Goal: Transaction & Acquisition: Purchase product/service

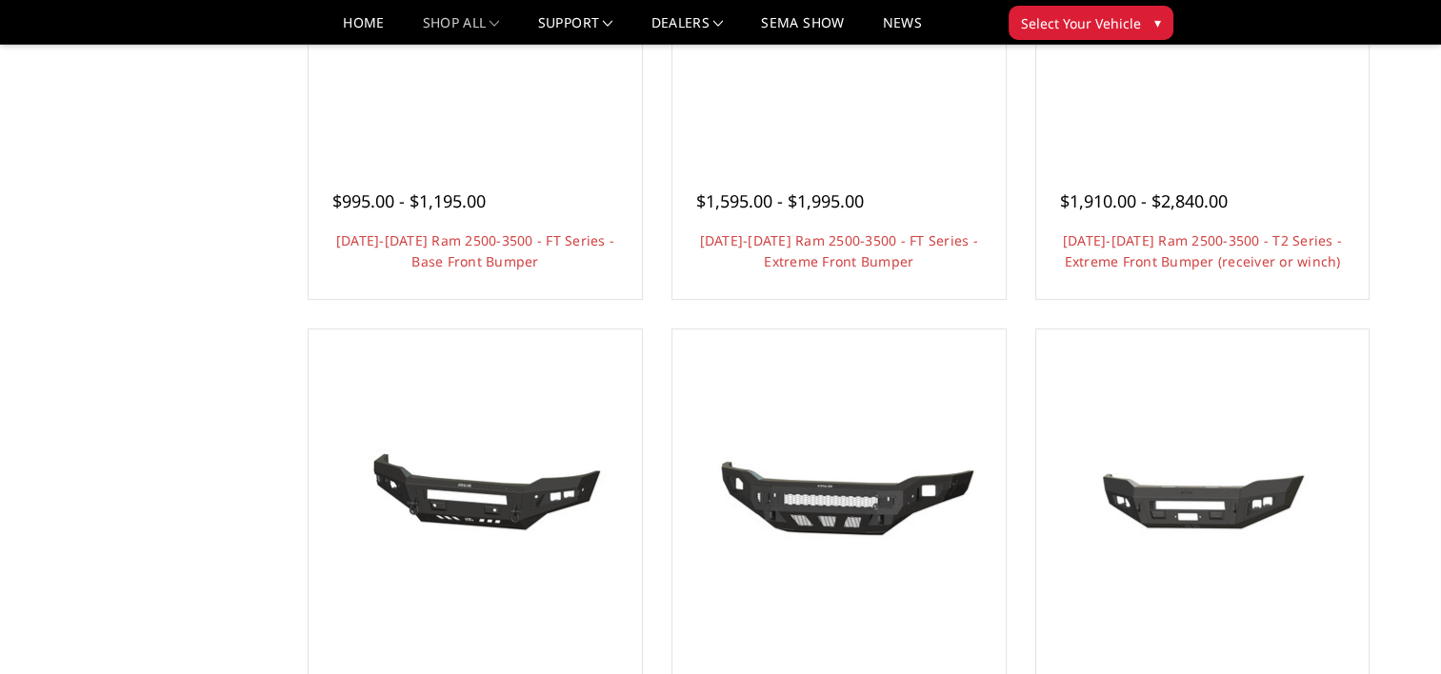
scroll to position [286, 0]
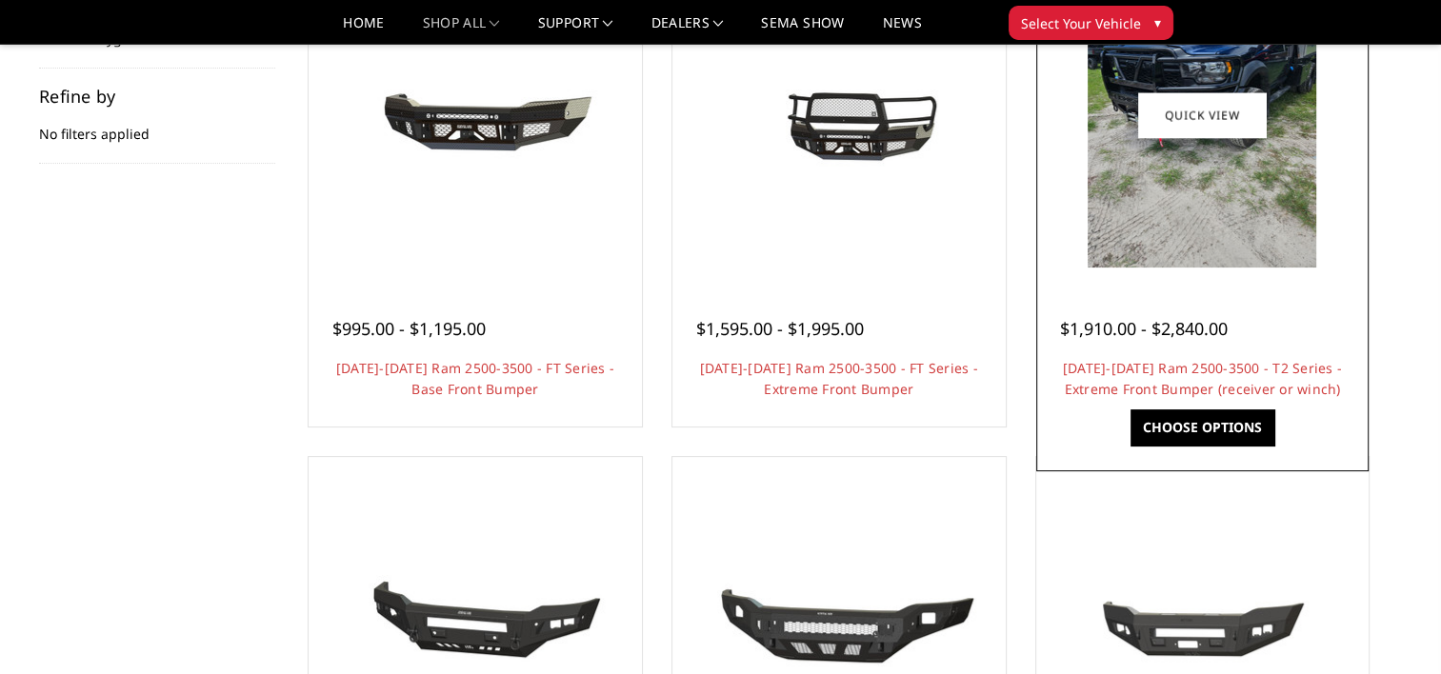
click at [1175, 240] on img at bounding box center [1202, 115] width 229 height 305
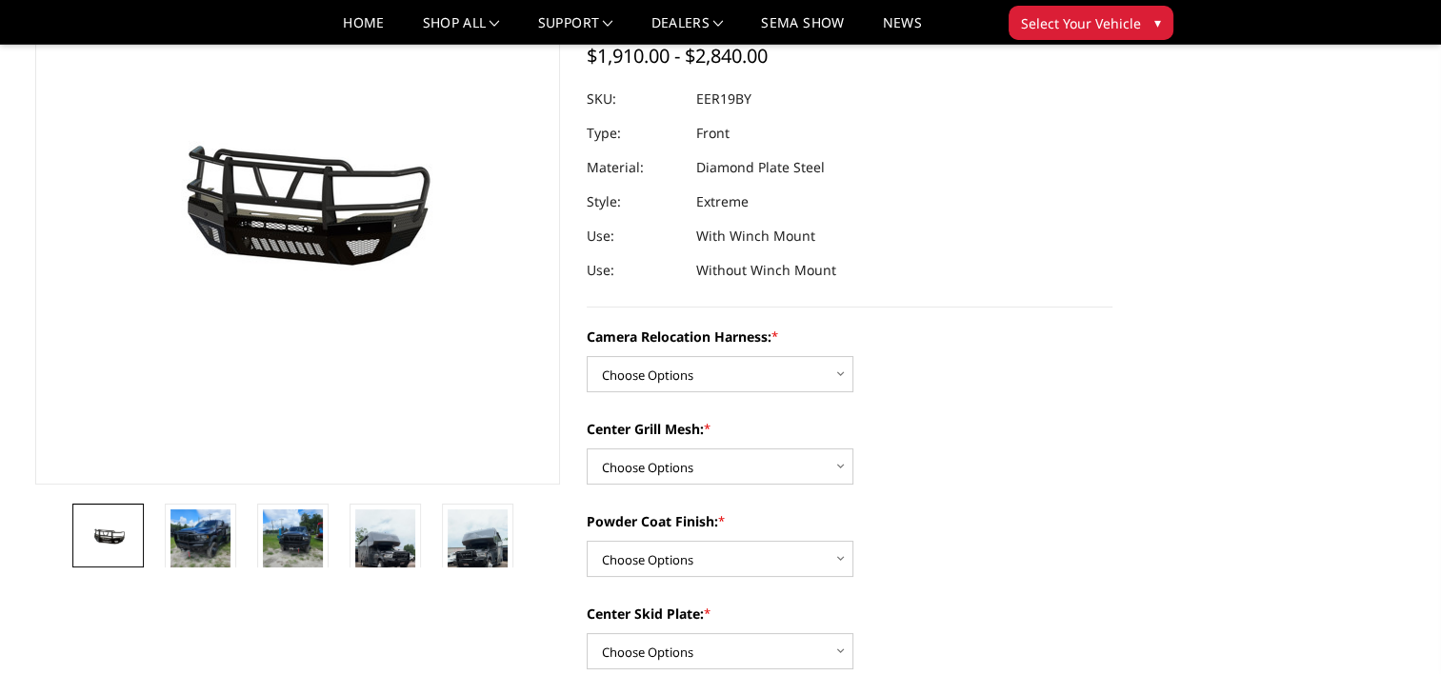
scroll to position [190, 0]
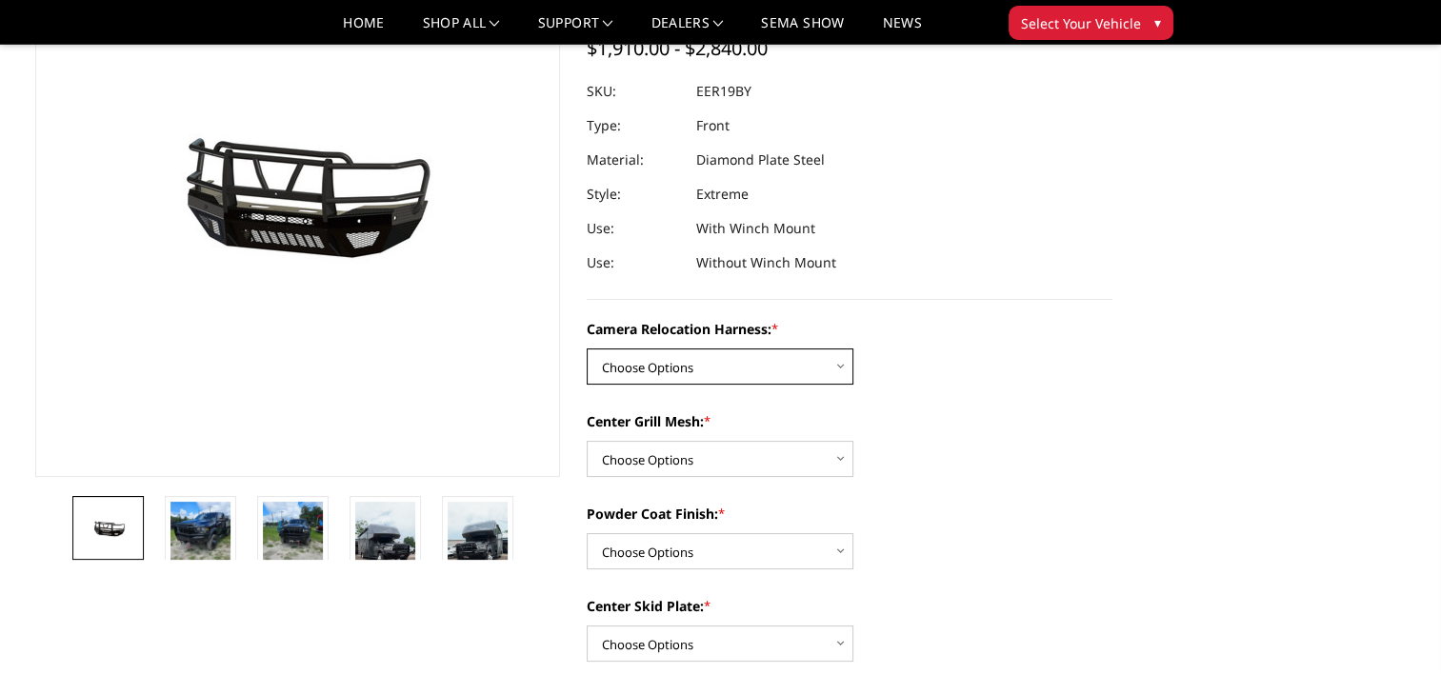
click at [705, 381] on select "Choose Options Without camera harness With camera harness" at bounding box center [720, 367] width 267 height 36
select select "3819"
click at [587, 349] on select "Choose Options Without camera harness With camera harness" at bounding box center [720, 367] width 267 height 36
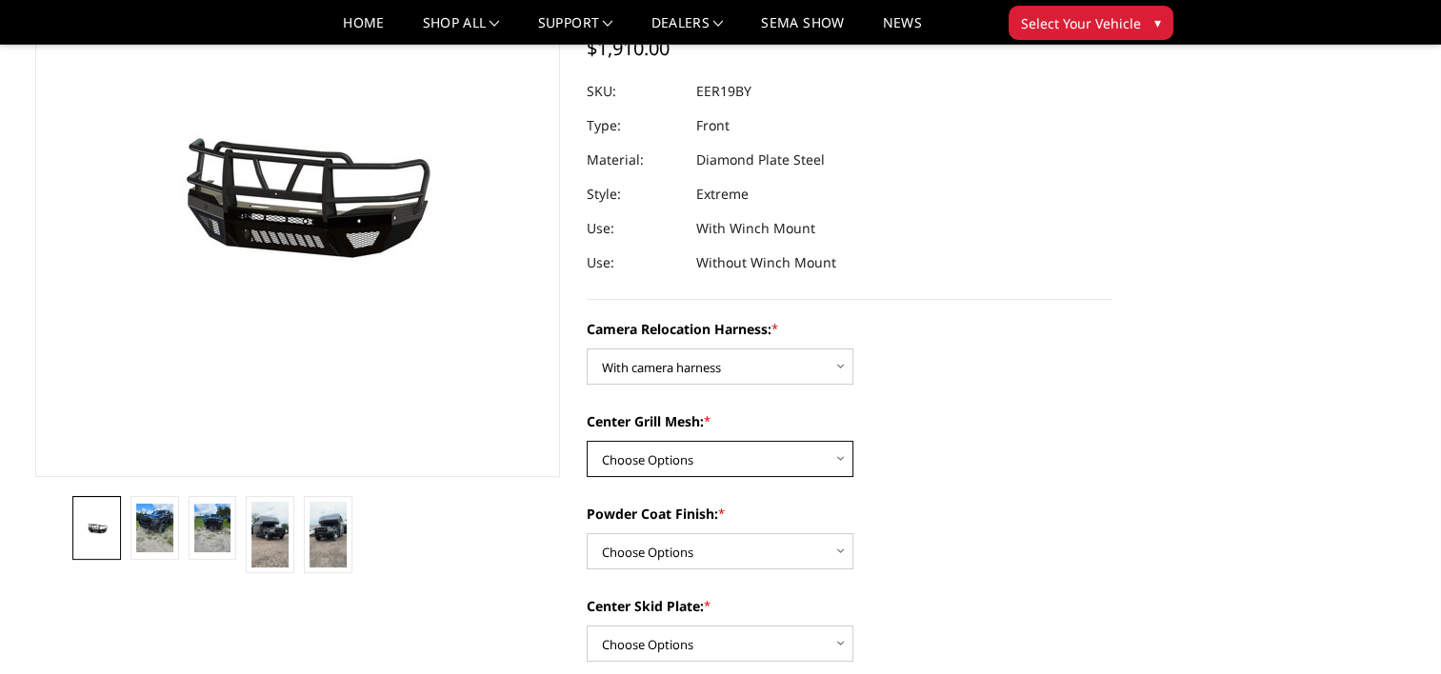
click at [806, 469] on select "Choose Options Without expanded metal With expanded metal" at bounding box center [720, 459] width 267 height 36
select select "3817"
click at [587, 441] on select "Choose Options Without expanded metal With expanded metal" at bounding box center [720, 459] width 267 height 36
click at [779, 536] on select "Choose Options Textured Black Powder Coat Gloss Black Powder Coat Bare Metal" at bounding box center [720, 551] width 267 height 36
click at [998, 475] on div "Center Grill Mesh: * Choose Options Without expanded metal With expanded metal" at bounding box center [850, 444] width 526 height 66
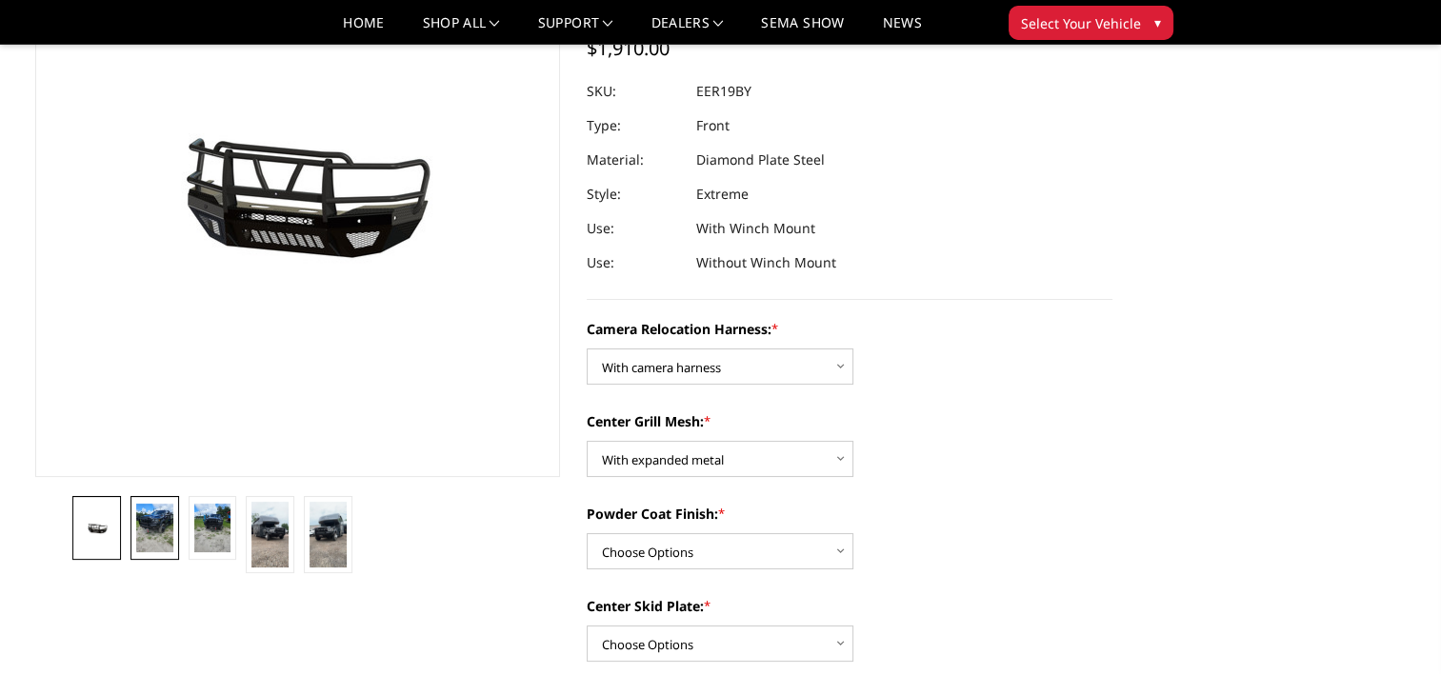
click at [168, 541] on img at bounding box center [154, 529] width 37 height 50
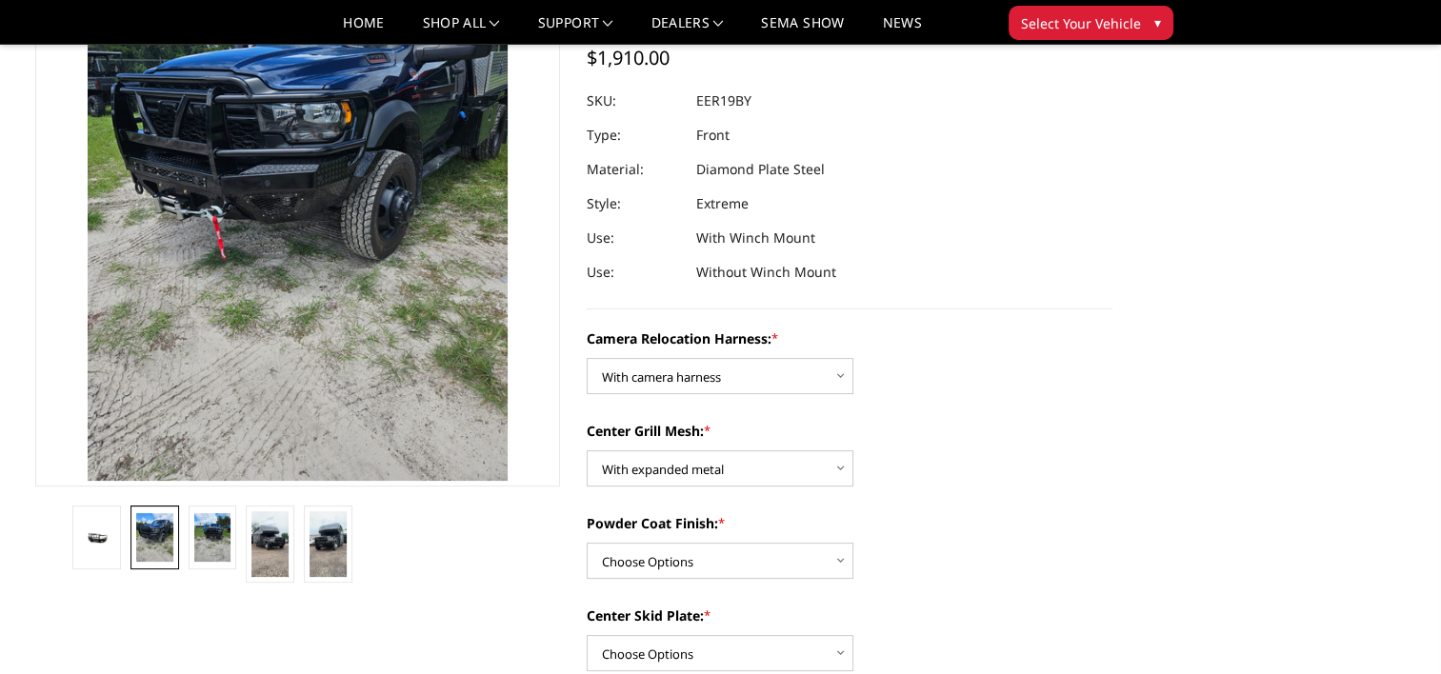
scroll to position [212, 0]
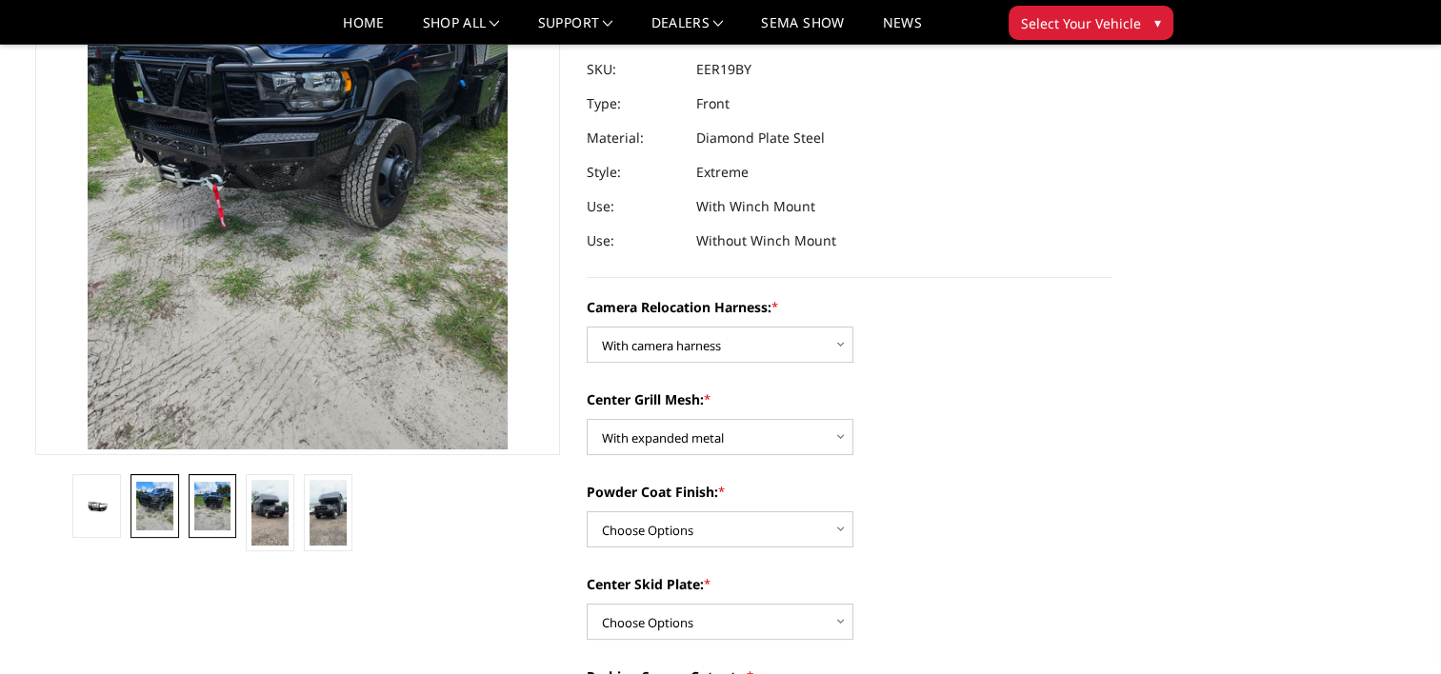
click at [199, 508] on img at bounding box center [212, 507] width 37 height 50
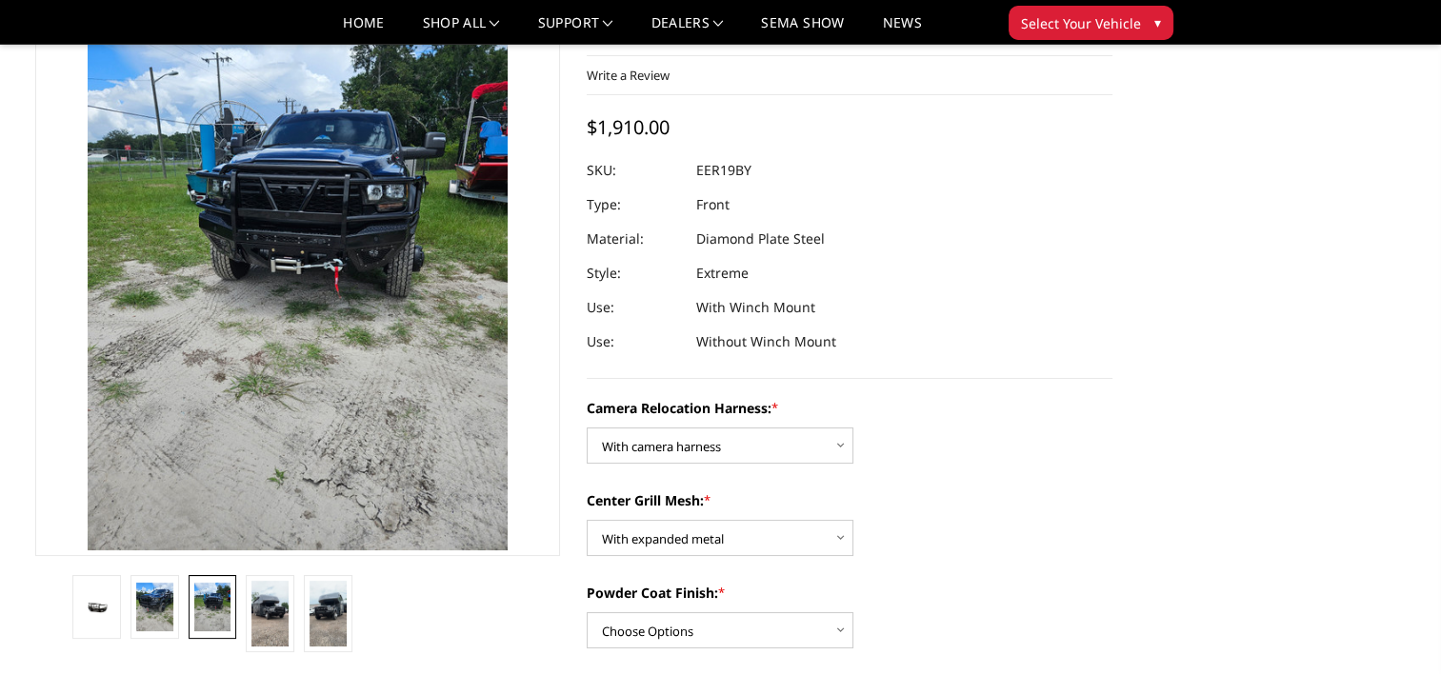
scroll to position [0, 0]
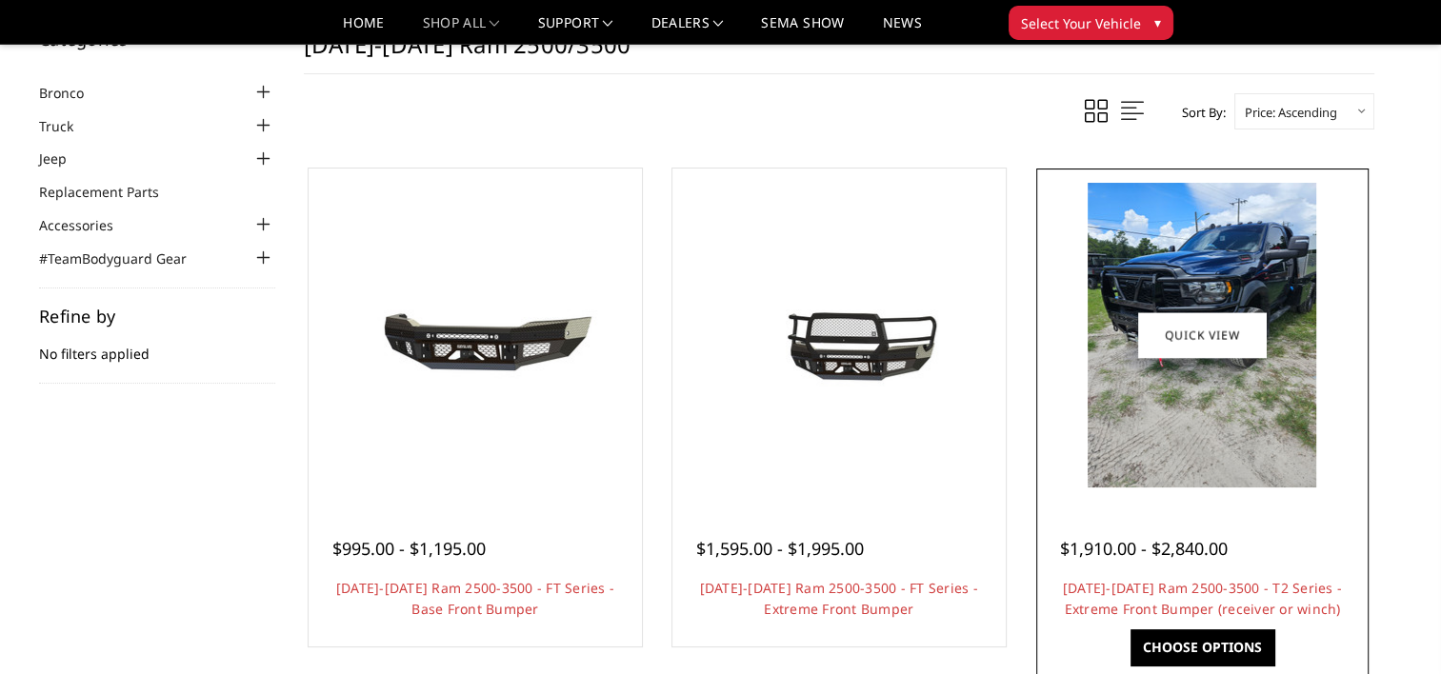
scroll to position [286, 0]
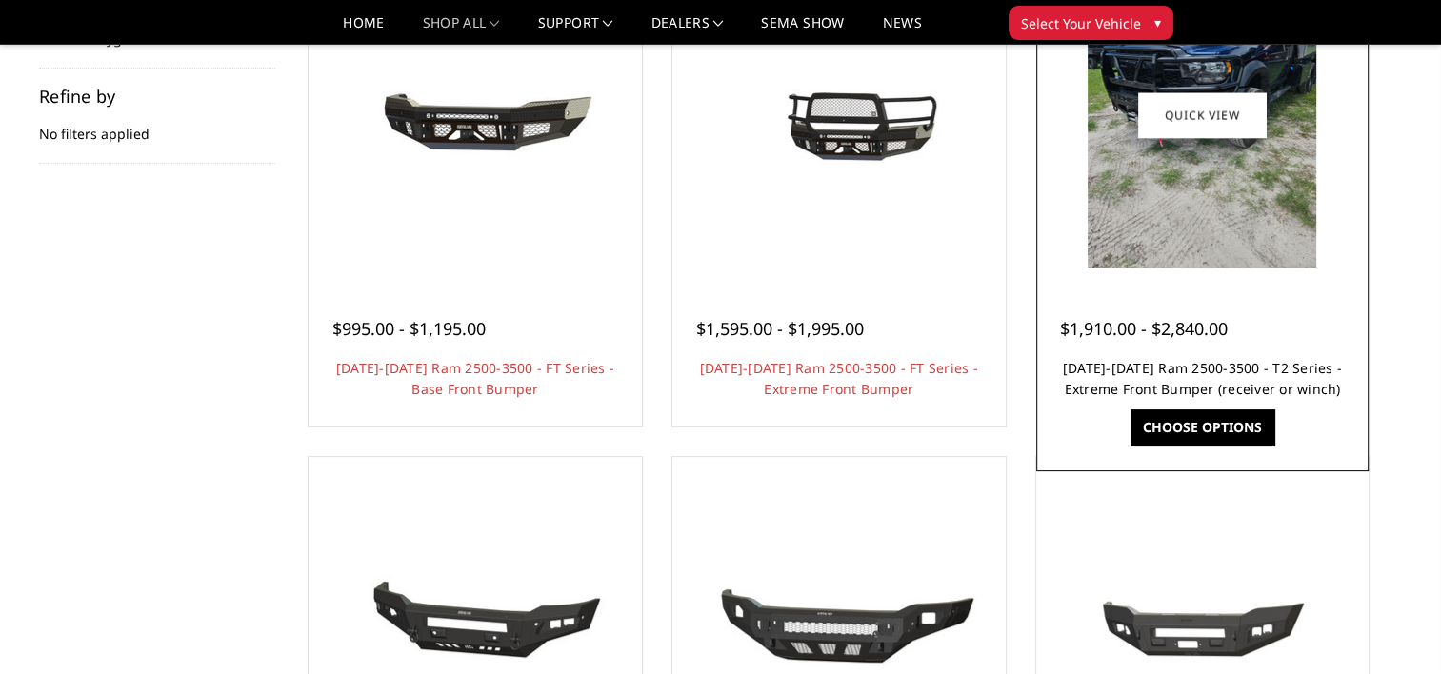
click at [1218, 359] on link "[DATE]-[DATE] Ram 2500-3500 - T2 Series - Extreme Front Bumper (receiver or win…" at bounding box center [1202, 378] width 279 height 39
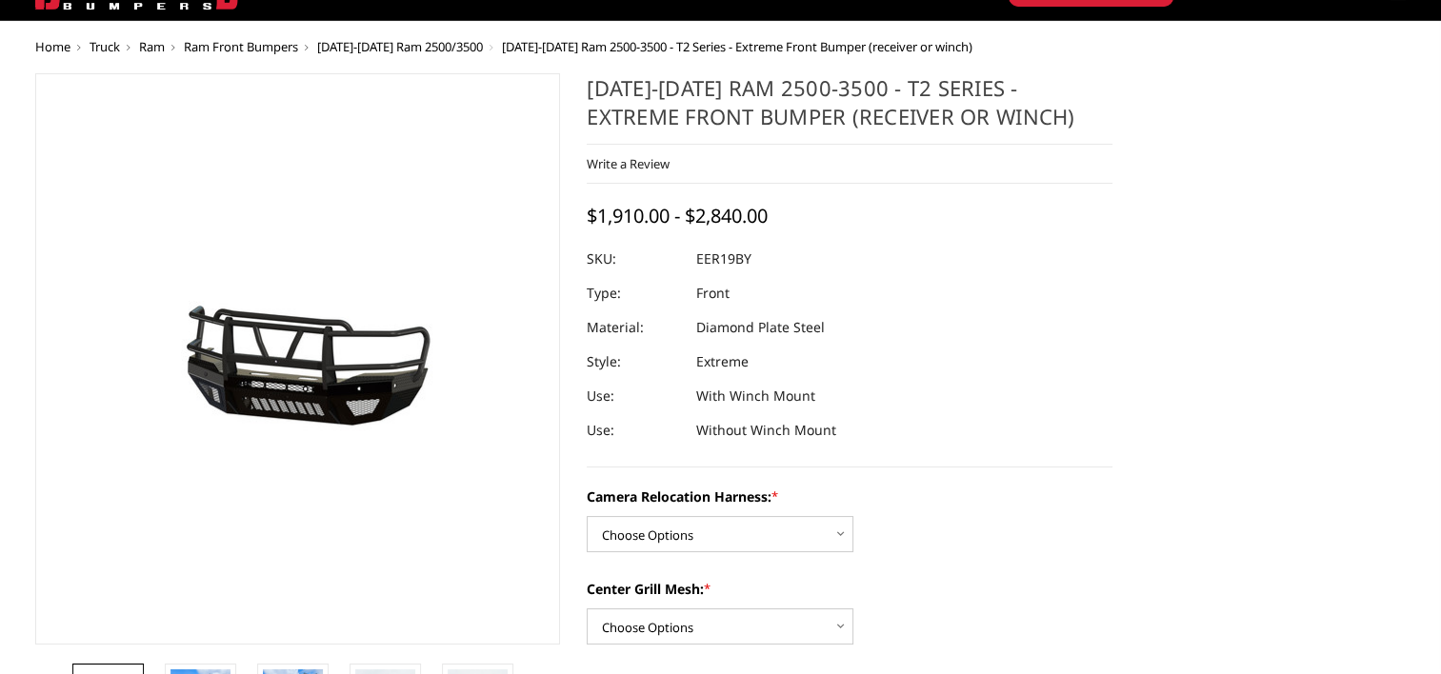
scroll to position [286, 0]
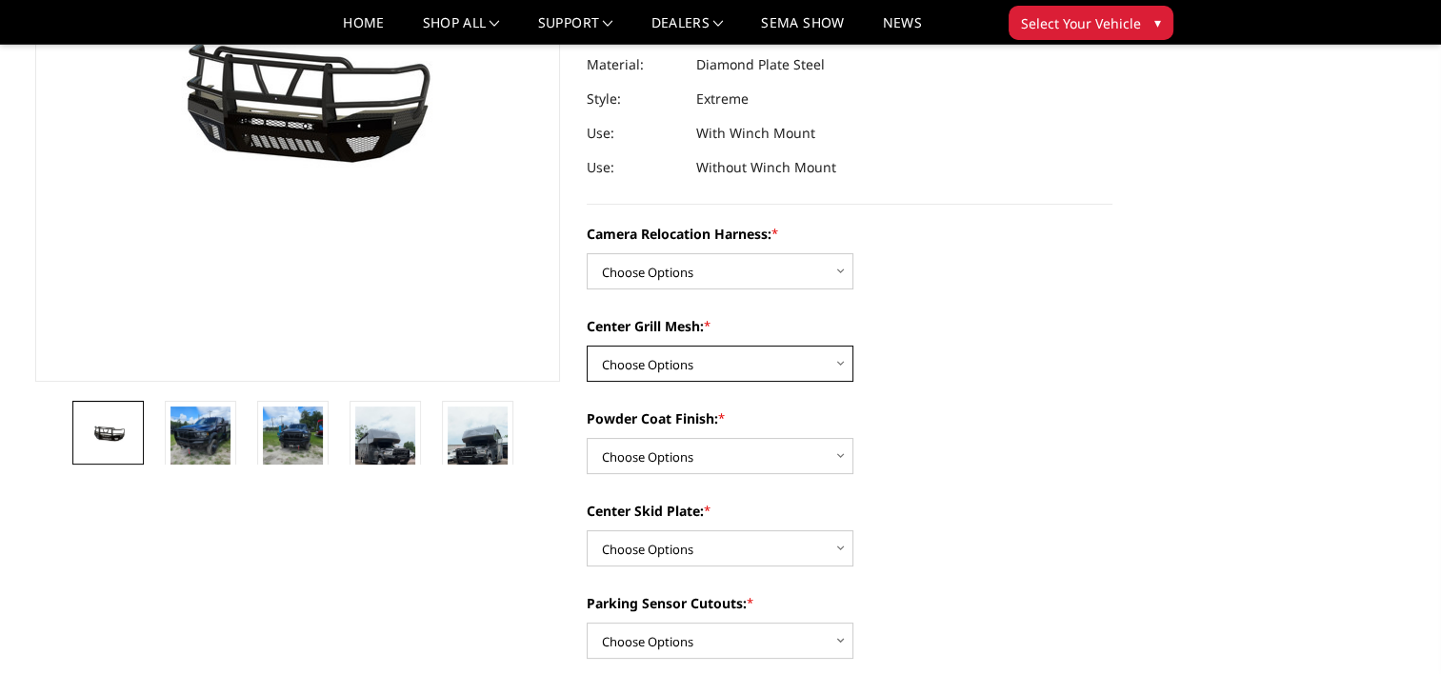
click at [777, 366] on select "Choose Options Without expanded metal With expanded metal" at bounding box center [720, 364] width 267 height 36
select select "3817"
click at [587, 346] on select "Choose Options Without expanded metal With expanded metal" at bounding box center [720, 364] width 267 height 36
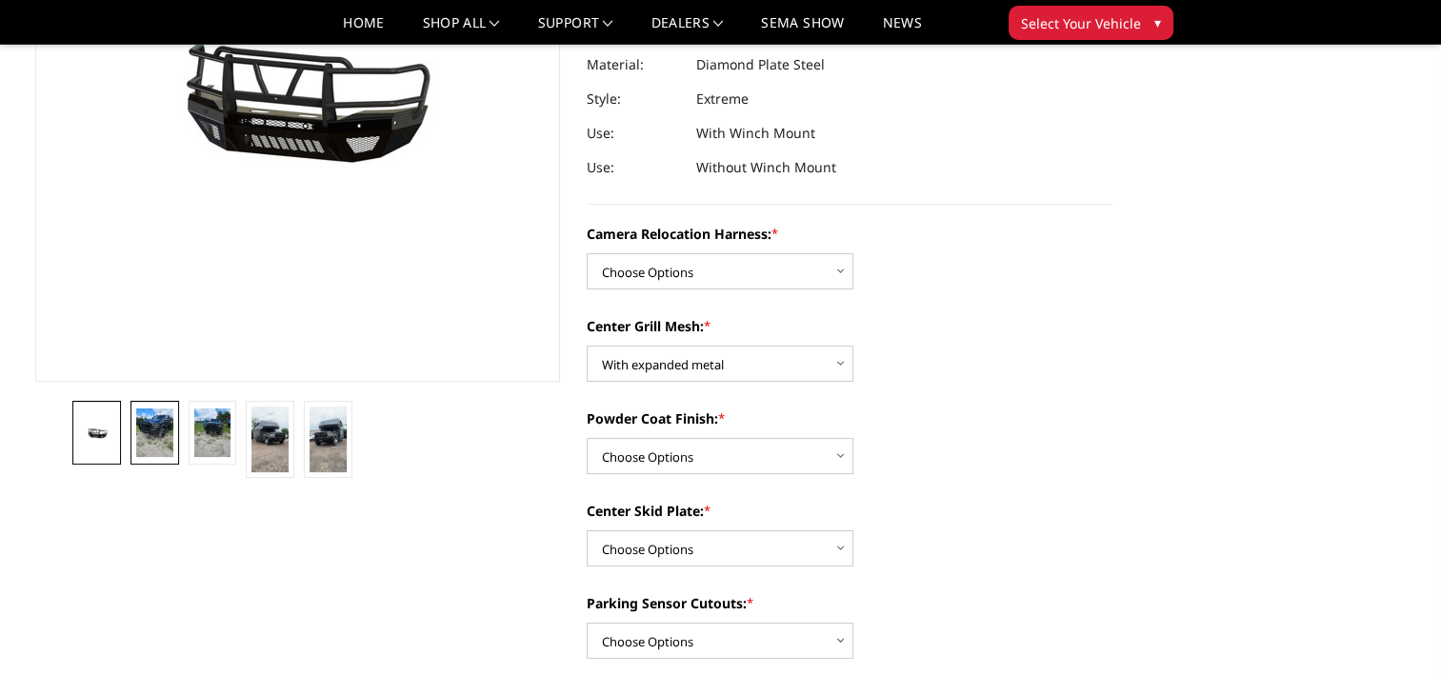
click at [158, 436] on img at bounding box center [154, 434] width 37 height 50
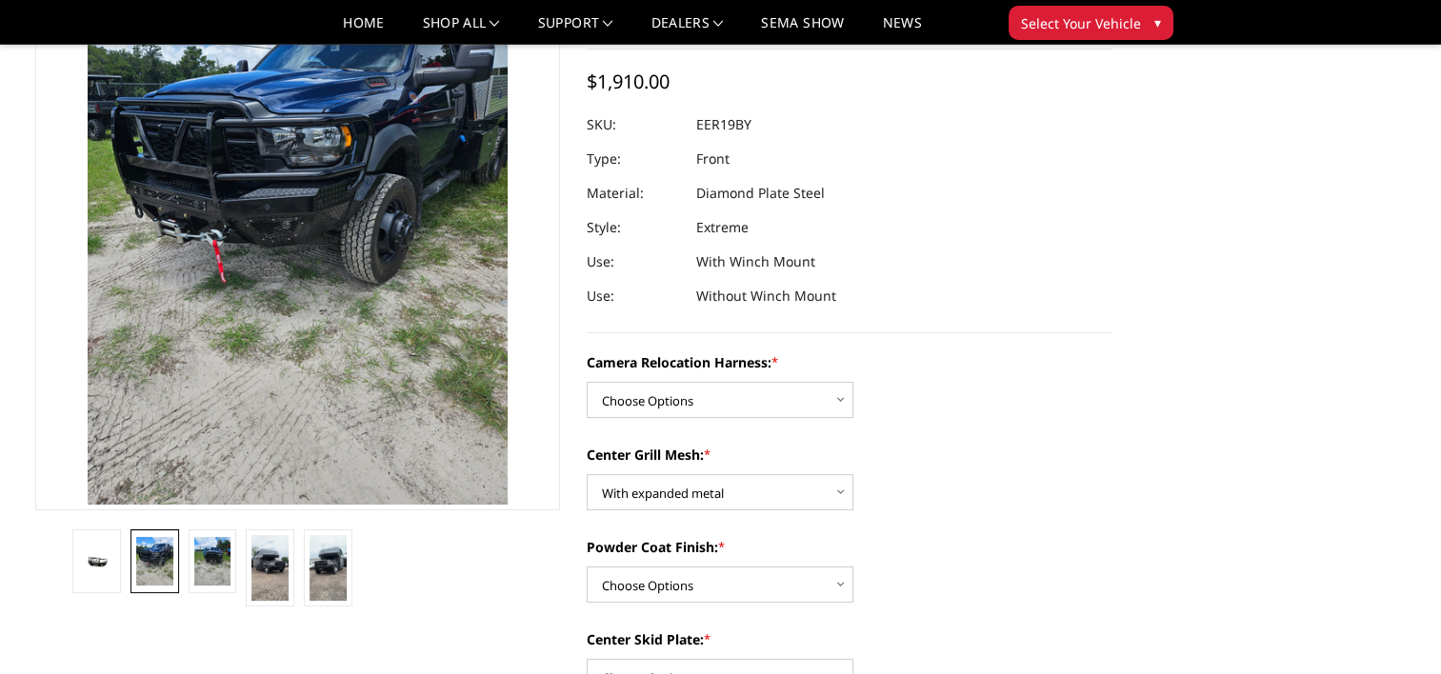
scroll to position [190, 0]
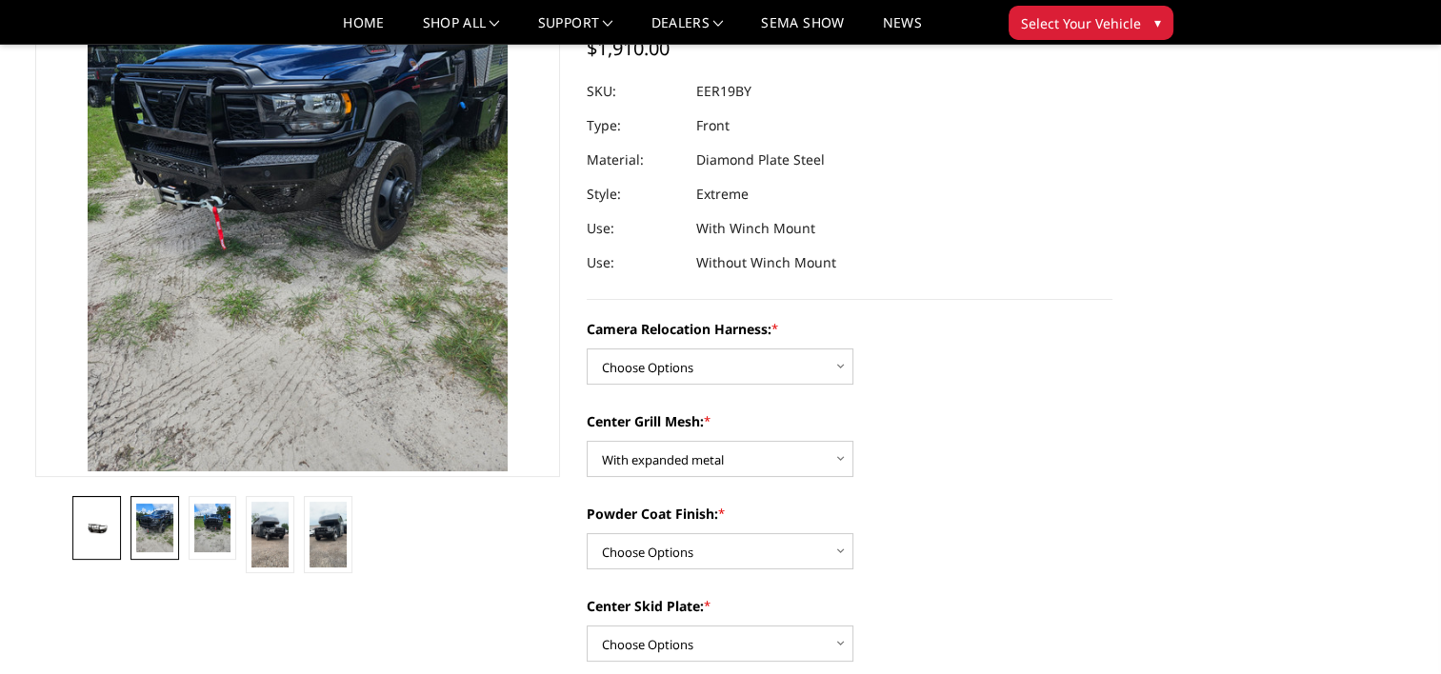
click at [85, 518] on link at bounding box center [96, 528] width 49 height 64
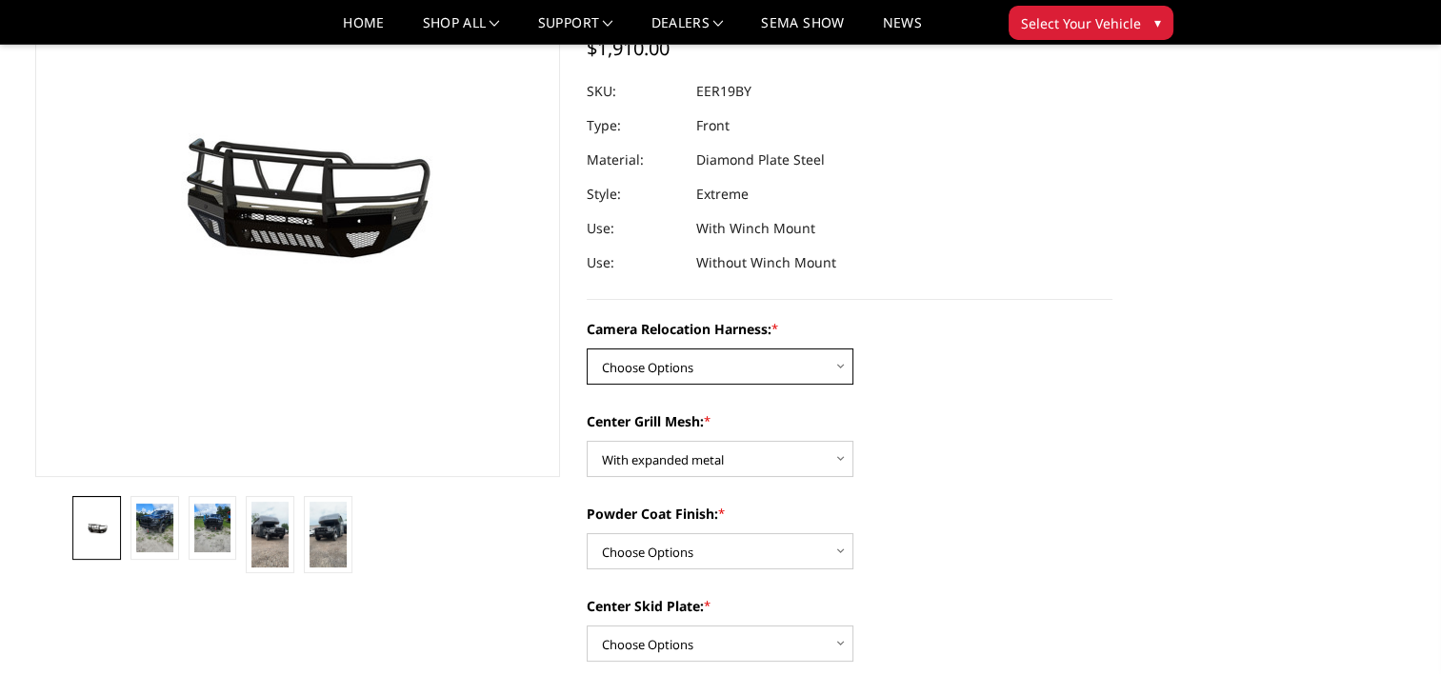
click at [804, 371] on select "Choose Options Without camera harness With camera harness" at bounding box center [720, 367] width 267 height 36
select select "3819"
click at [587, 349] on select "Choose Options Without camera harness With camera harness" at bounding box center [720, 367] width 267 height 36
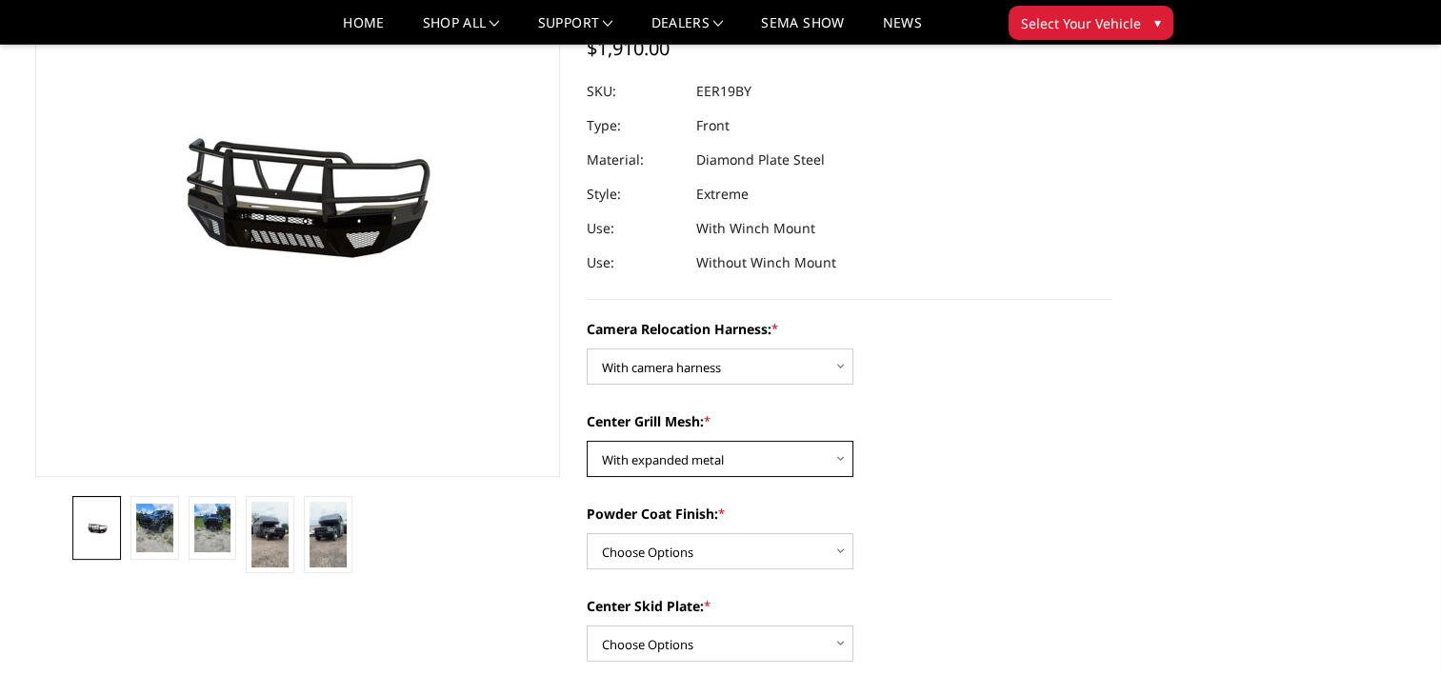
click at [735, 465] on select "Choose Options Without expanded metal With expanded metal" at bounding box center [720, 459] width 267 height 36
click at [587, 441] on select "Choose Options Without expanded metal With expanded metal" at bounding box center [720, 459] width 267 height 36
click at [732, 470] on select "Choose Options Without expanded metal With expanded metal" at bounding box center [720, 459] width 267 height 36
select select "3817"
click at [587, 441] on select "Choose Options Without expanded metal With expanded metal" at bounding box center [720, 459] width 267 height 36
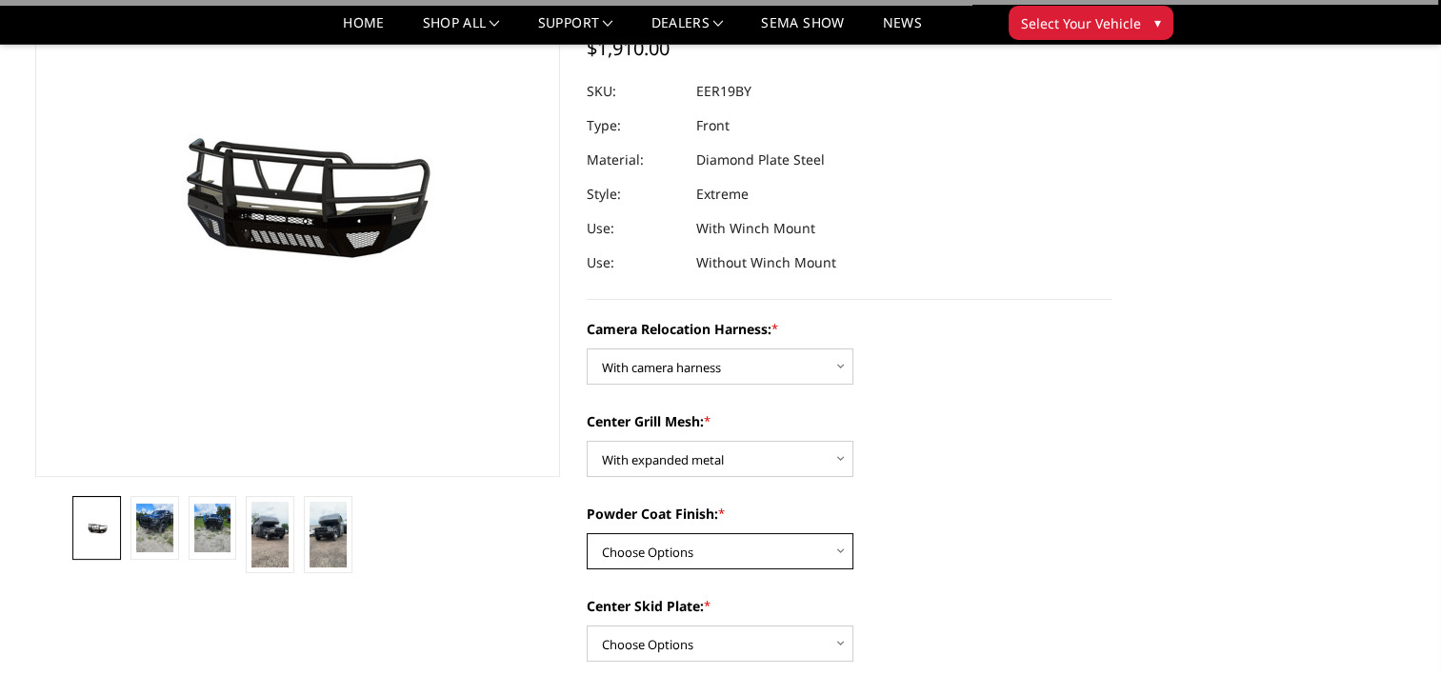
click at [783, 561] on select "Choose Options Textured Black Powder Coat Gloss Black Powder Coat Bare Metal" at bounding box center [720, 551] width 267 height 36
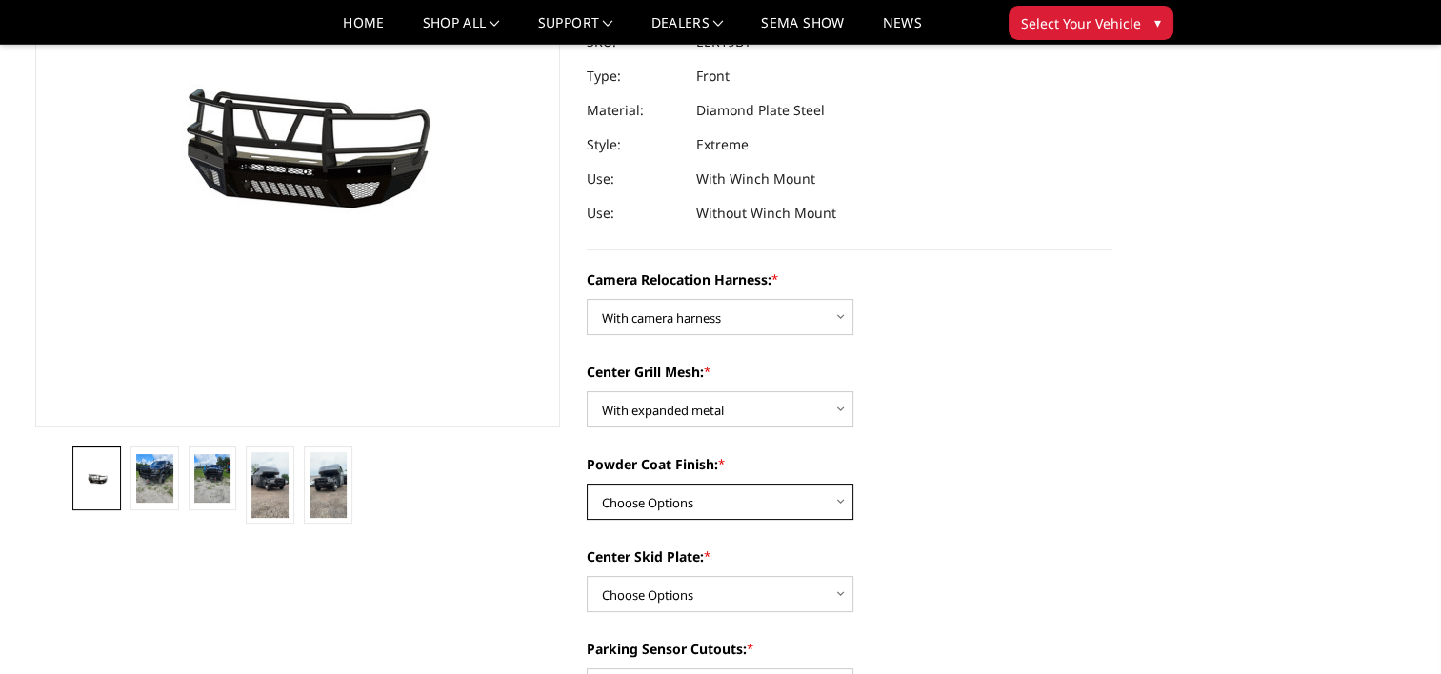
scroll to position [286, 0]
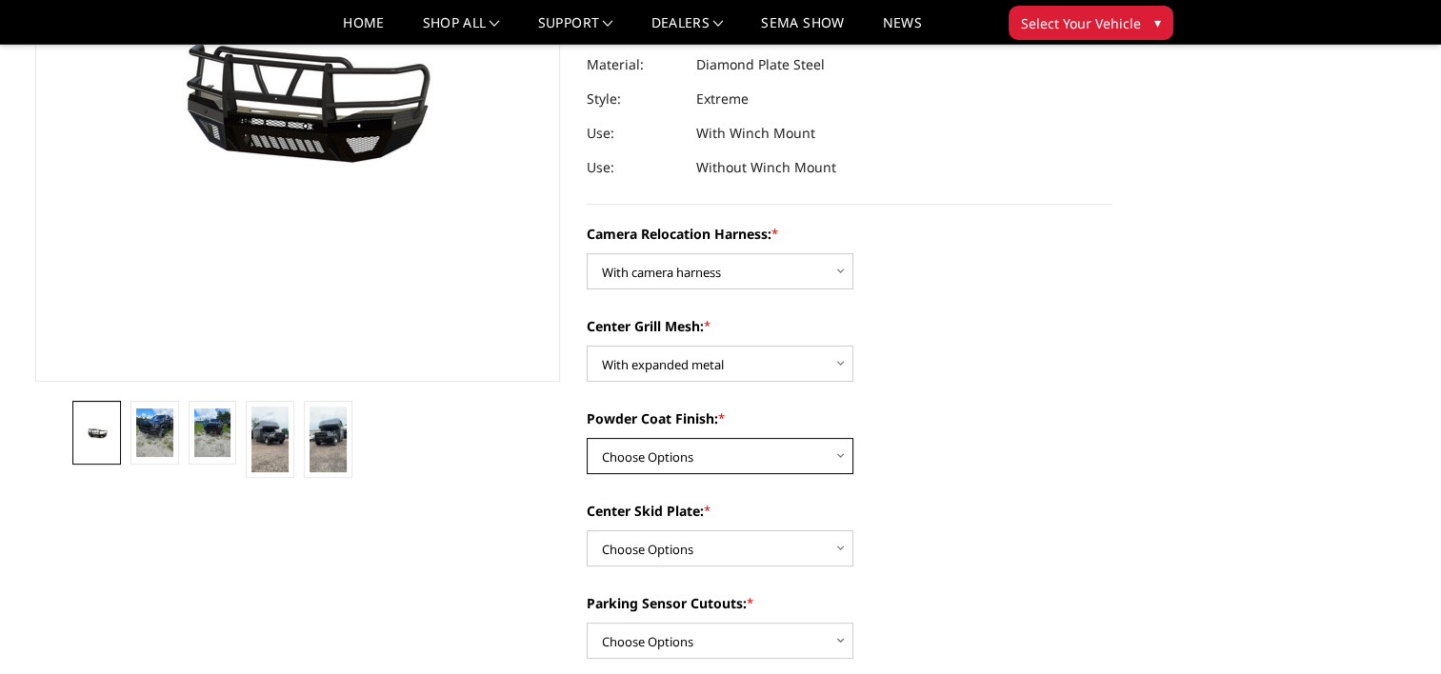
click at [789, 452] on select "Choose Options Textured Black Powder Coat Gloss Black Powder Coat Bare Metal" at bounding box center [720, 456] width 267 height 36
select select "3815"
click at [587, 438] on select "Choose Options Textured Black Powder Coat Gloss Black Powder Coat Bare Metal" at bounding box center [720, 456] width 267 height 36
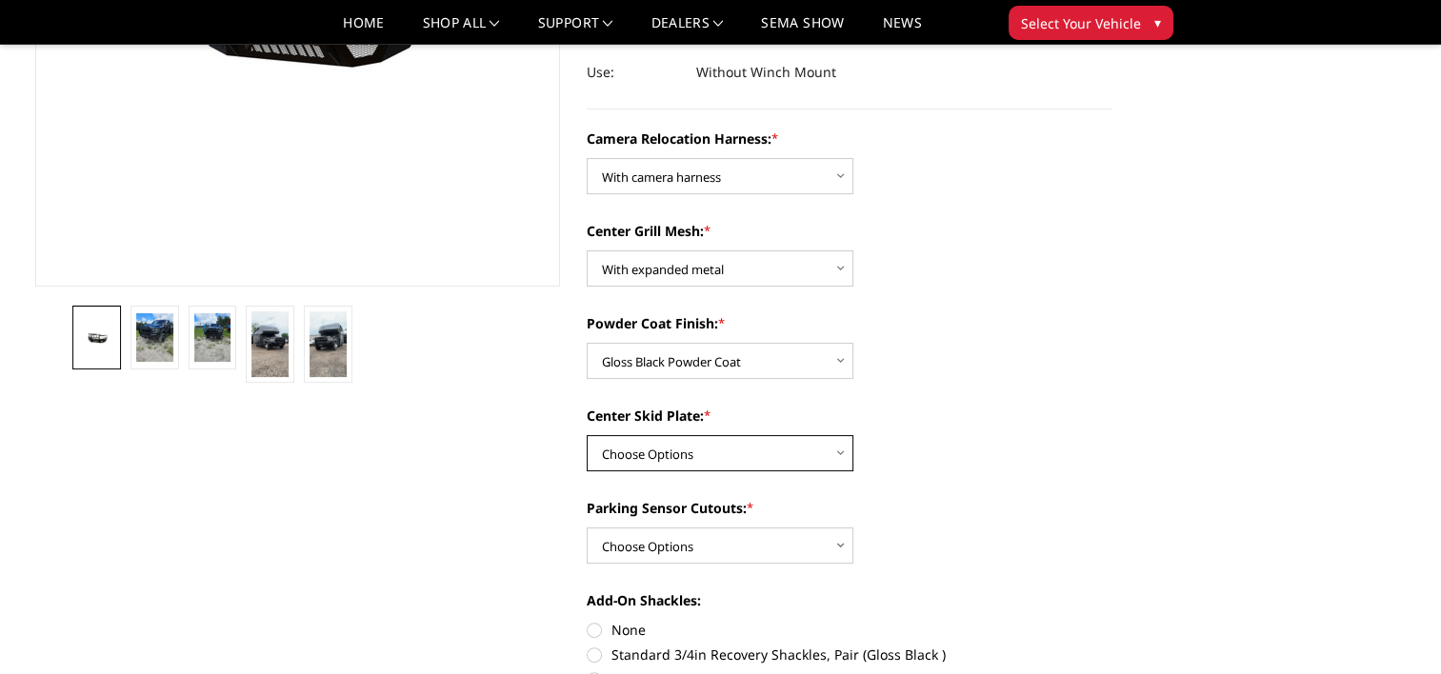
click at [837, 465] on select "Choose Options Winch Mount Skid Plate Standard Skid Plate (included) 2" Receive…" at bounding box center [720, 453] width 267 height 36
select select "3813"
click at [587, 435] on select "Choose Options Winch Mount Skid Plate Standard Skid Plate (included) 2" Receive…" at bounding box center [720, 453] width 267 height 36
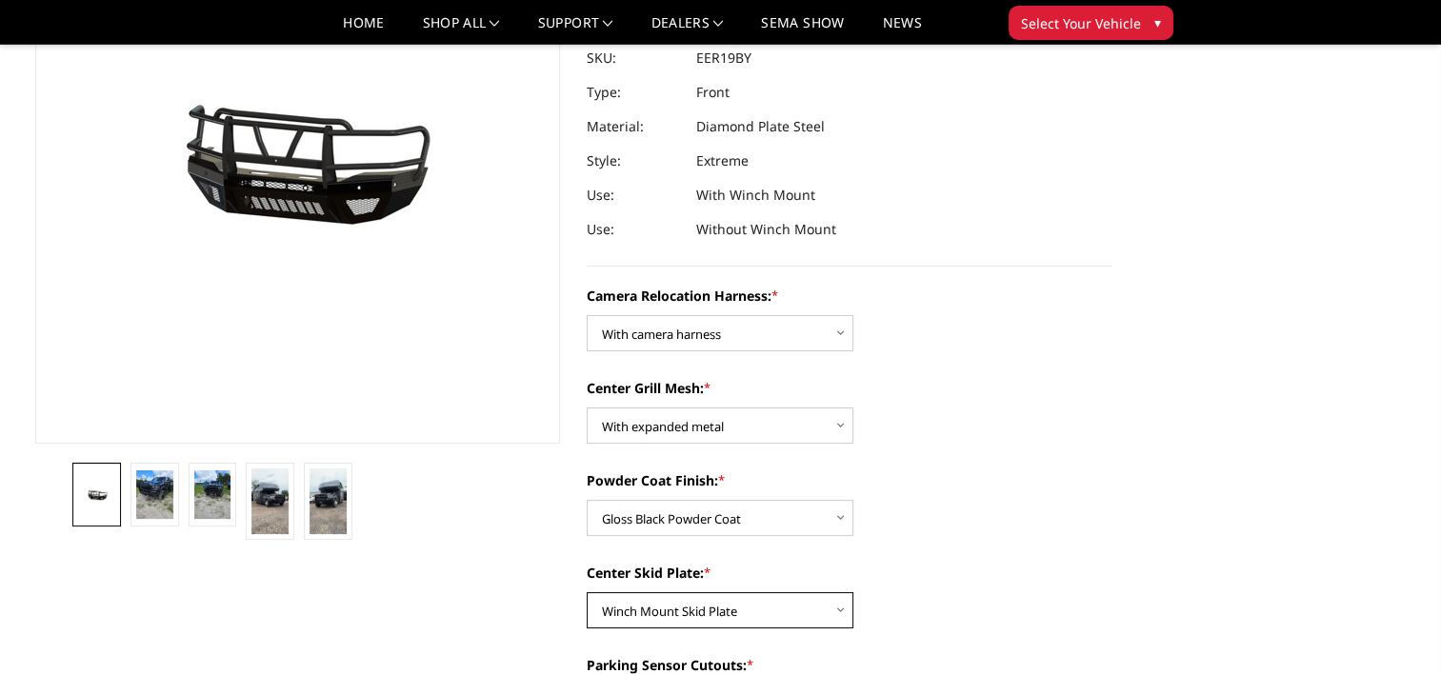
scroll to position [476, 0]
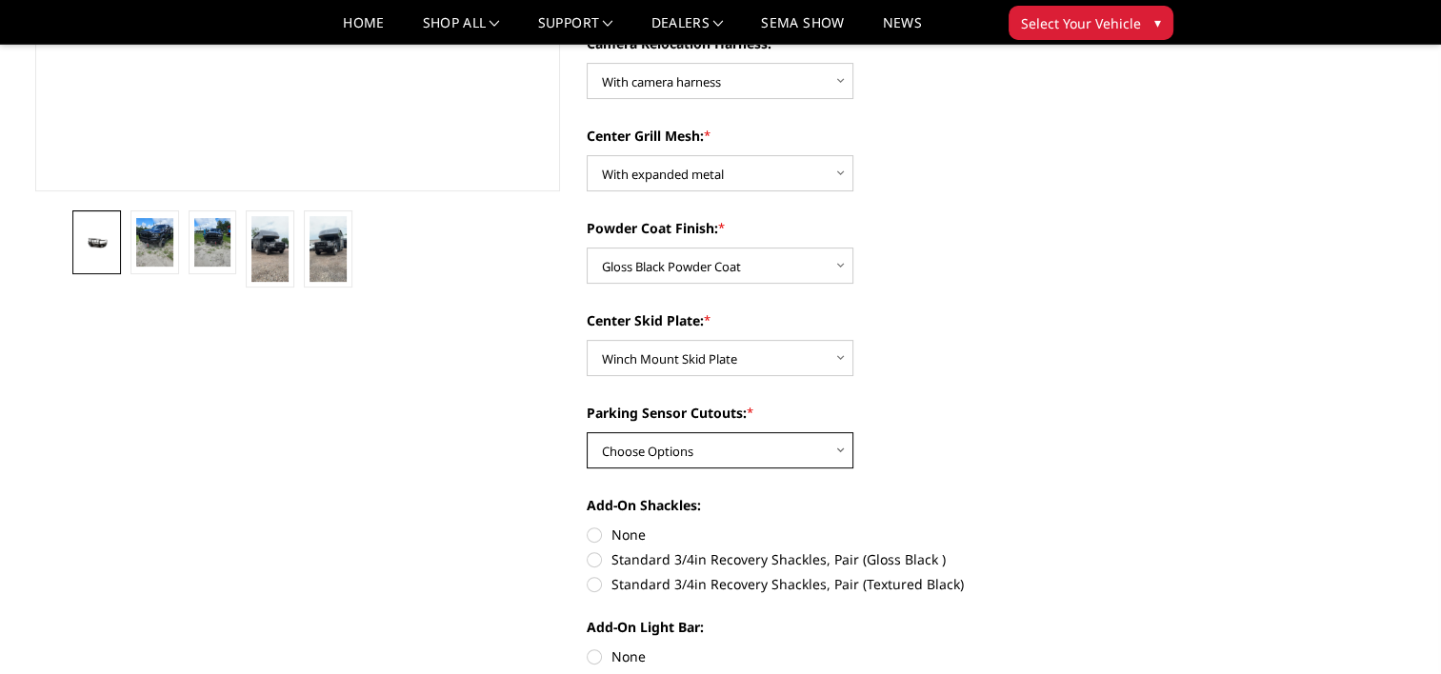
click at [833, 461] on select "Choose Options Yes - With Parking Sensor Cutouts" at bounding box center [720, 450] width 267 height 36
select select "3810"
click at [587, 432] on select "Choose Options Yes - With Parking Sensor Cutouts" at bounding box center [720, 450] width 267 height 36
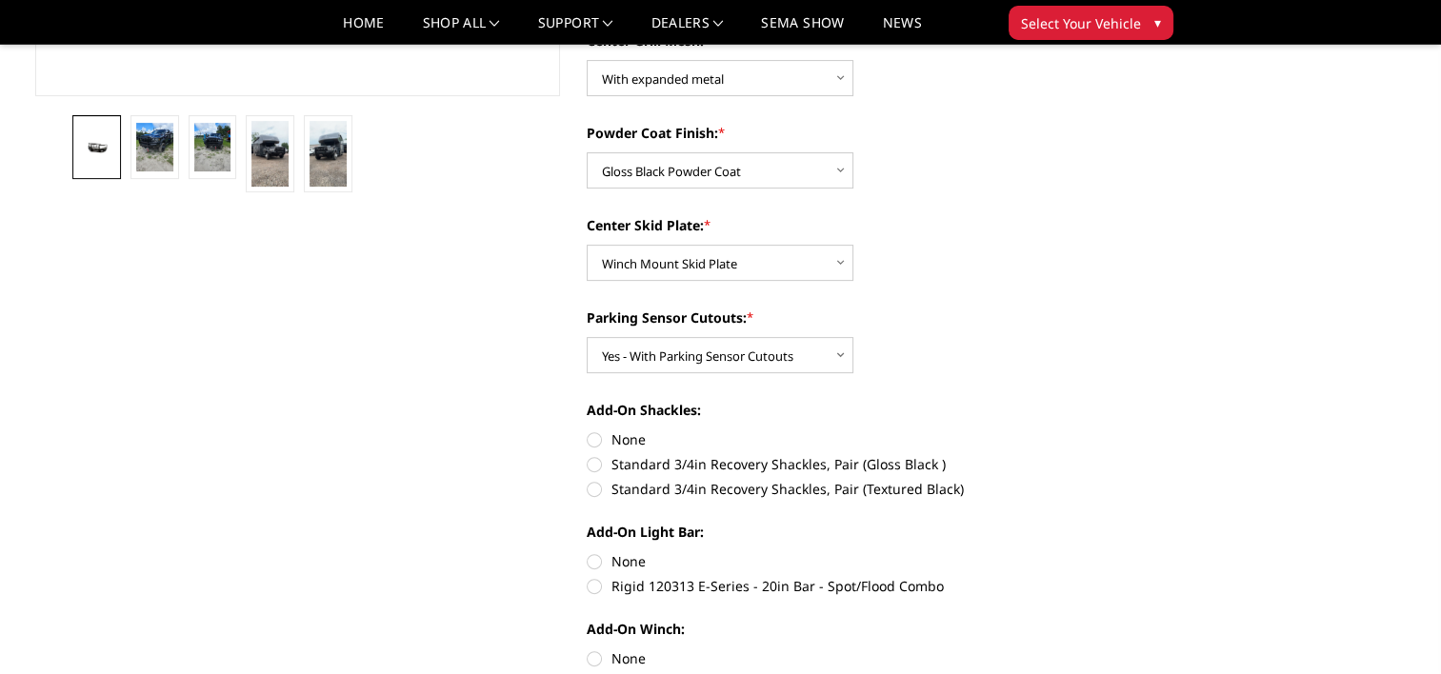
click at [610, 565] on label "None" at bounding box center [850, 561] width 526 height 20
click at [588, 552] on input "None" at bounding box center [587, 551] width 1 height 1
radio input "true"
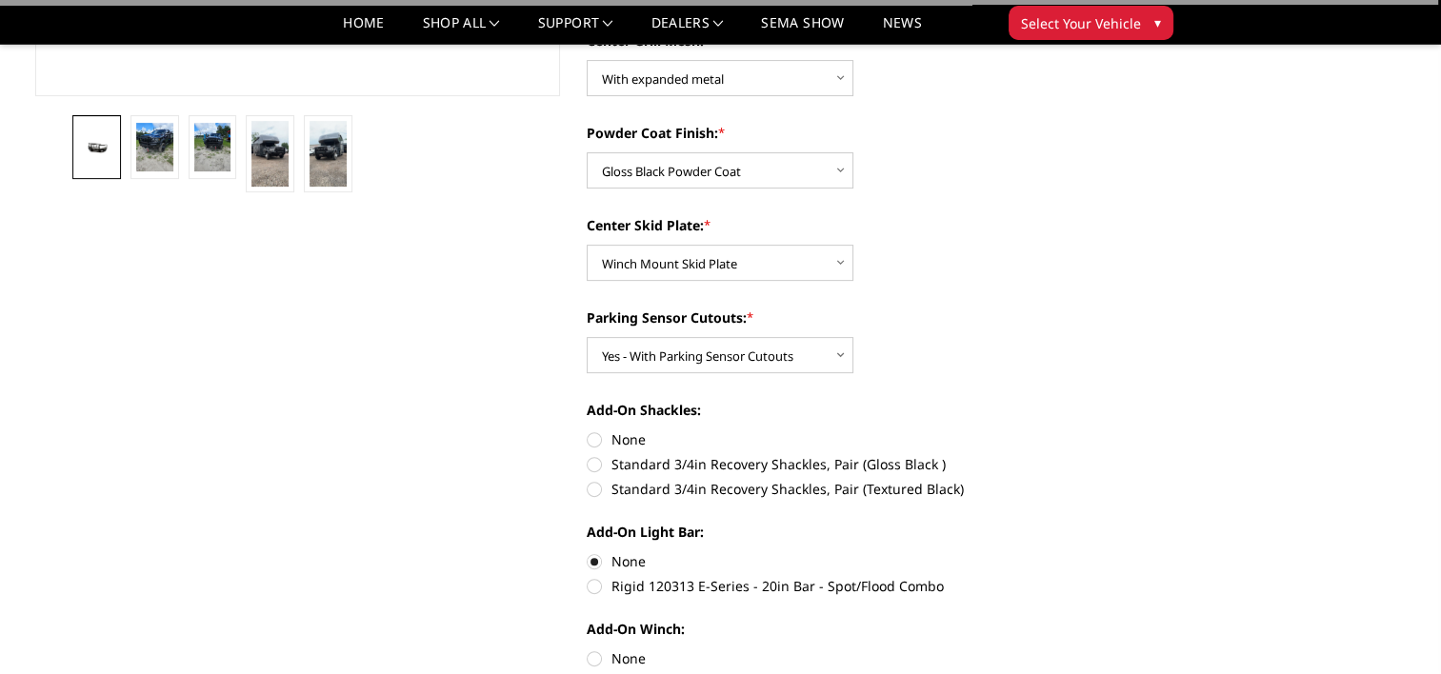
click at [605, 437] on label "None" at bounding box center [850, 440] width 526 height 20
click at [588, 431] on input "None" at bounding box center [587, 430] width 1 height 1
radio input "true"
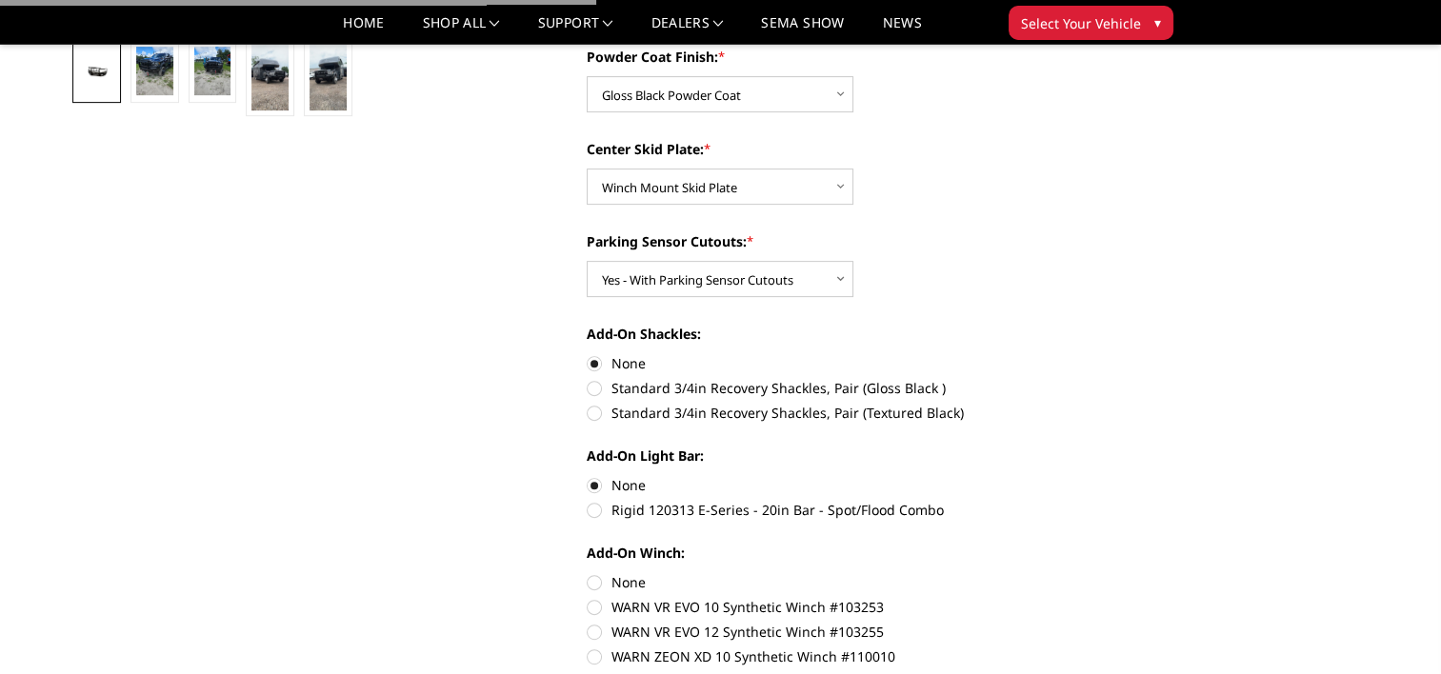
scroll to position [762, 0]
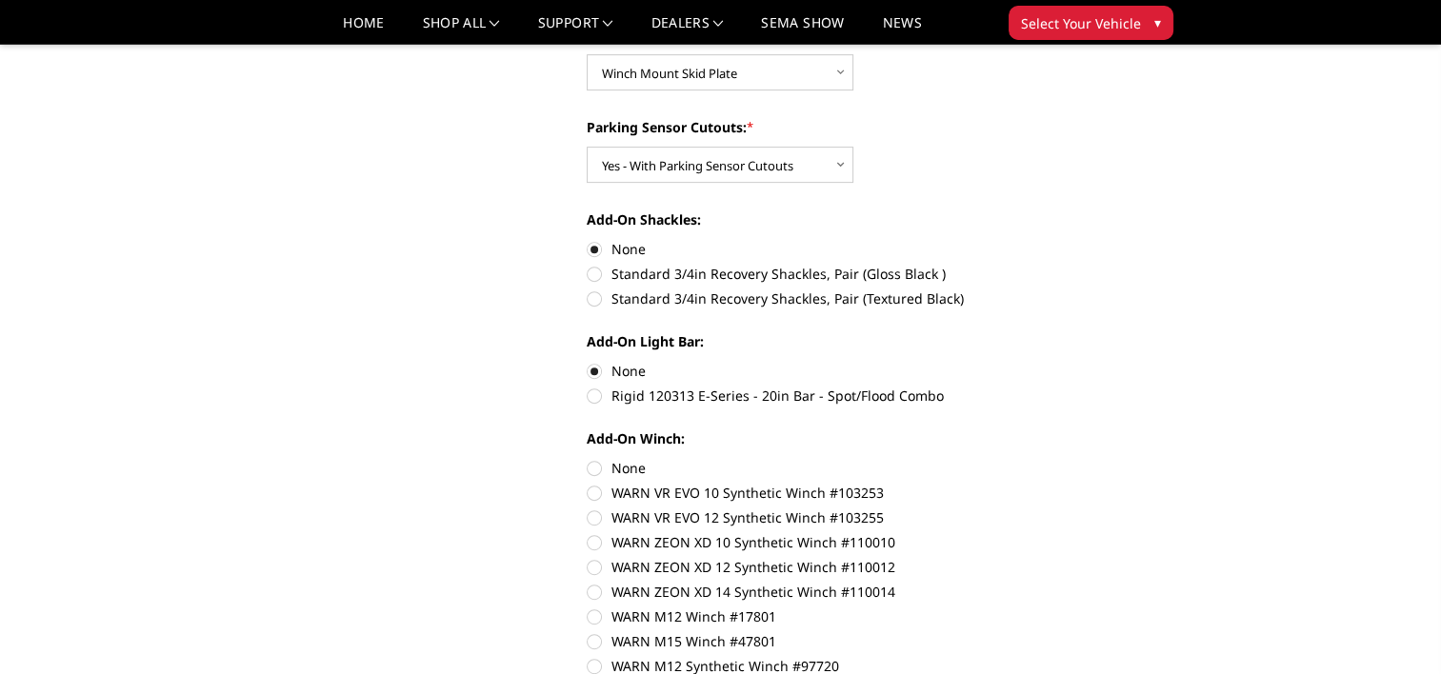
click at [607, 465] on label "None" at bounding box center [850, 468] width 526 height 20
click at [588, 459] on input "None" at bounding box center [587, 458] width 1 height 1
radio input "true"
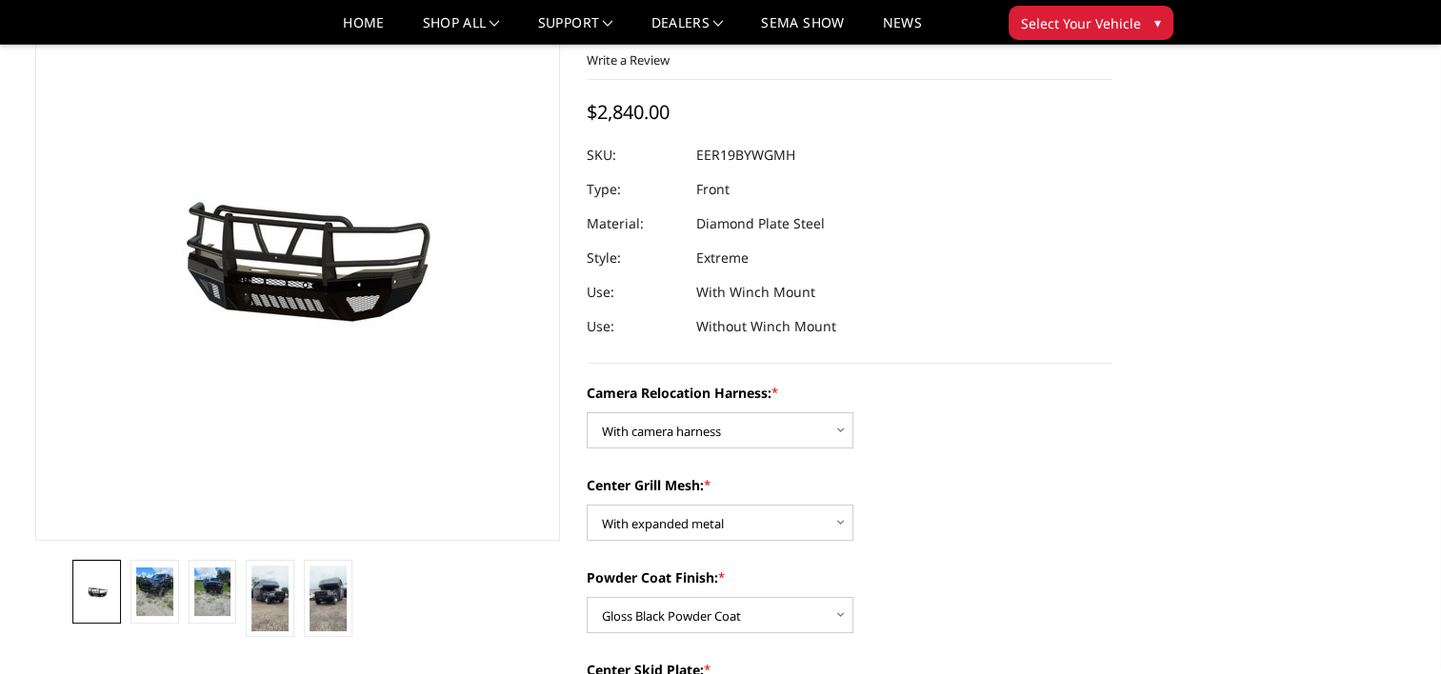
scroll to position [95, 0]
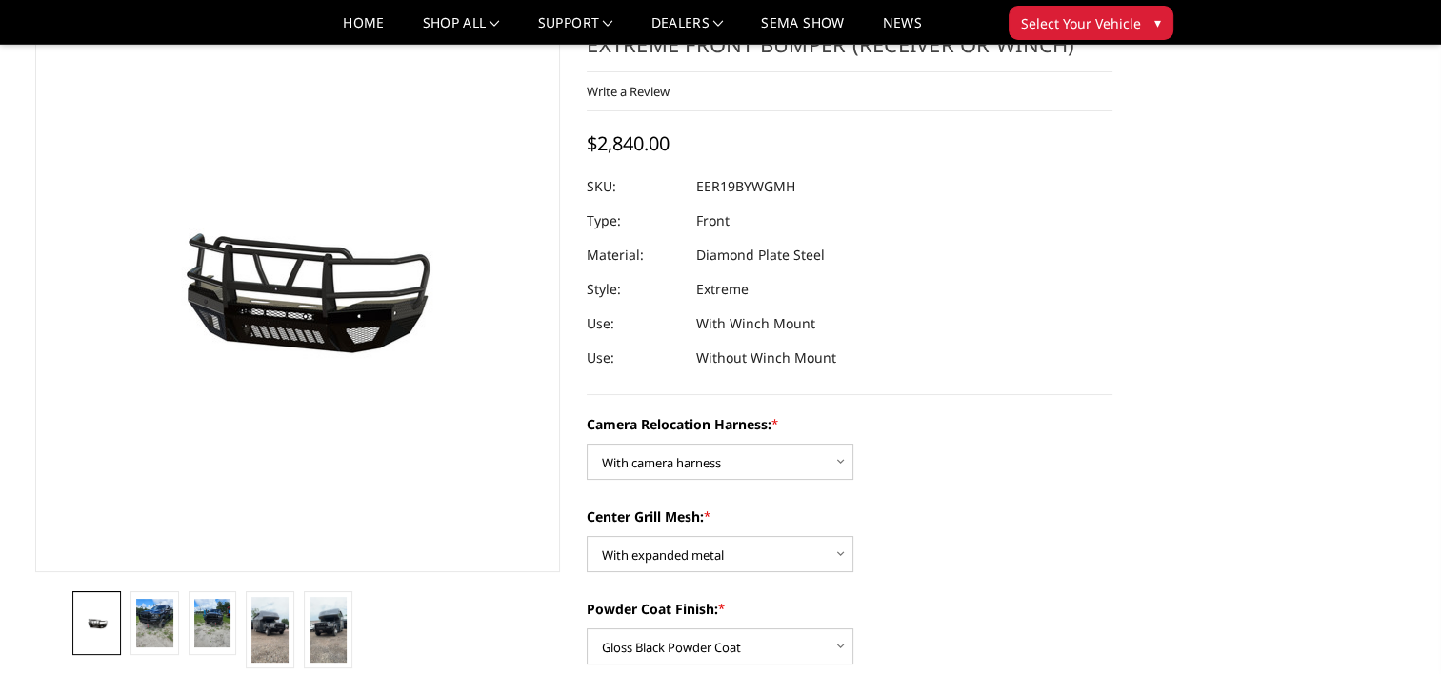
drag, startPoint x: 701, startPoint y: 190, endPoint x: 748, endPoint y: 192, distance: 46.8
click at [747, 193] on dd "EER19BYWGMH" at bounding box center [745, 187] width 99 height 34
drag, startPoint x: 796, startPoint y: 186, endPoint x: 697, endPoint y: 187, distance: 99.1
click at [697, 187] on dl "SKU: EER19BYWGMH UPC: Type: Front Material: Diamond Plate Steel Style: Extreme …" at bounding box center [850, 273] width 526 height 206
click at [697, 187] on dd "EER19BYWGMH" at bounding box center [745, 187] width 99 height 34
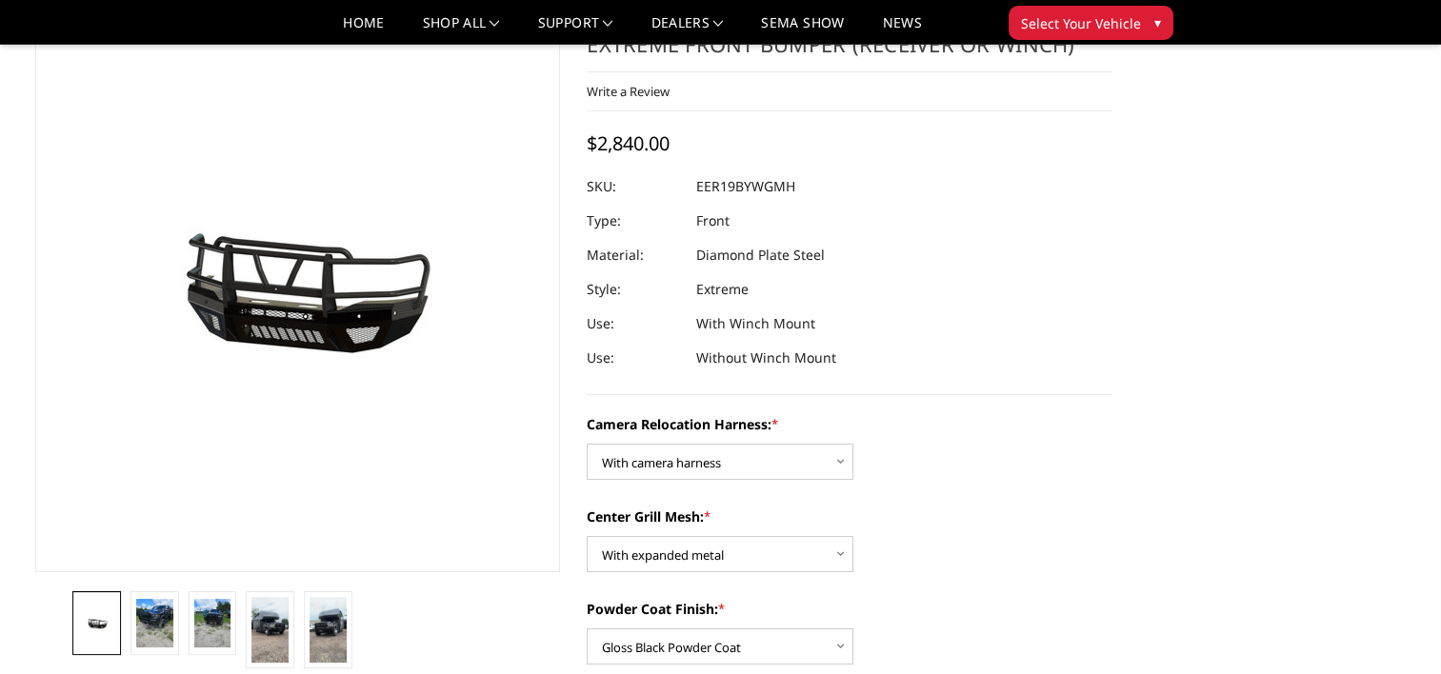
click at [697, 187] on dd "EER19BYWGMH" at bounding box center [745, 187] width 99 height 34
drag, startPoint x: 698, startPoint y: 187, endPoint x: 872, endPoint y: 212, distance: 176.2
click at [872, 213] on dl "SKU: EER19BYWGMH UPC: Type: Front Material: Diamond Plate Steel Style: Extreme …" at bounding box center [850, 273] width 526 height 206
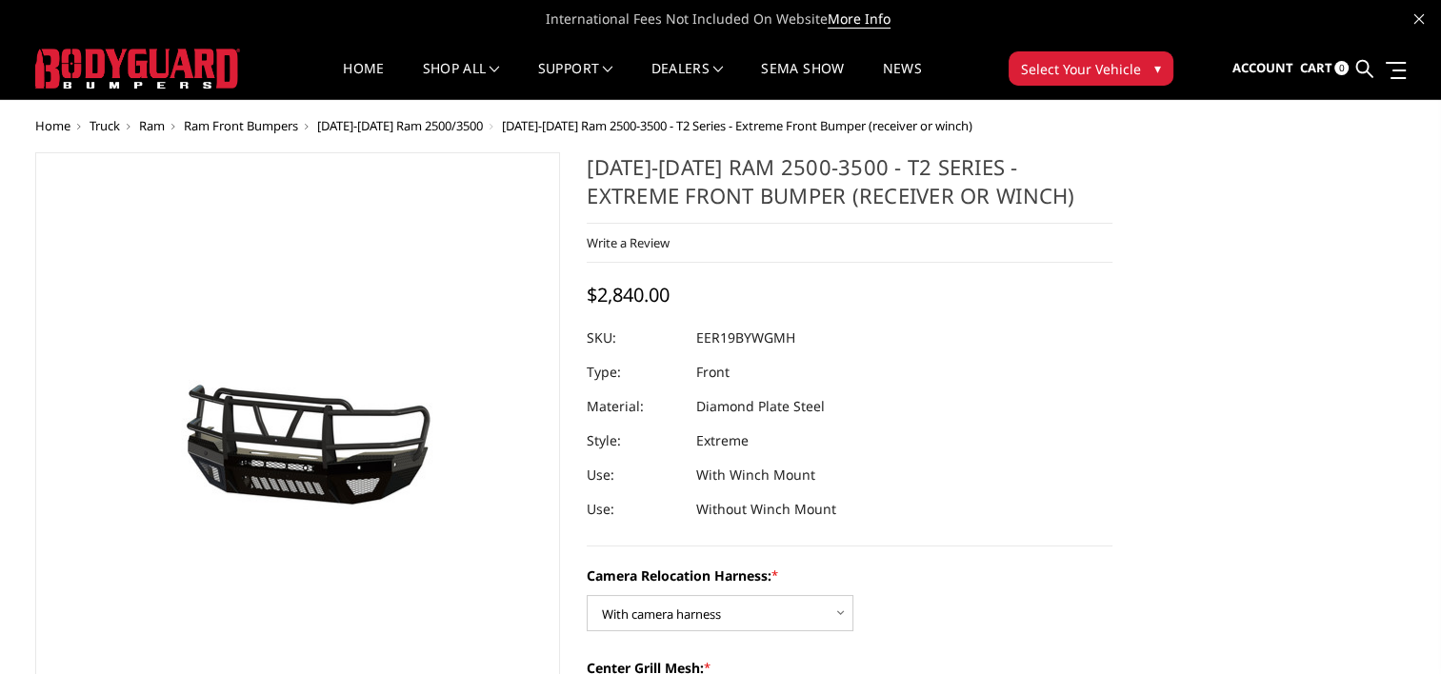
scroll to position [0, 0]
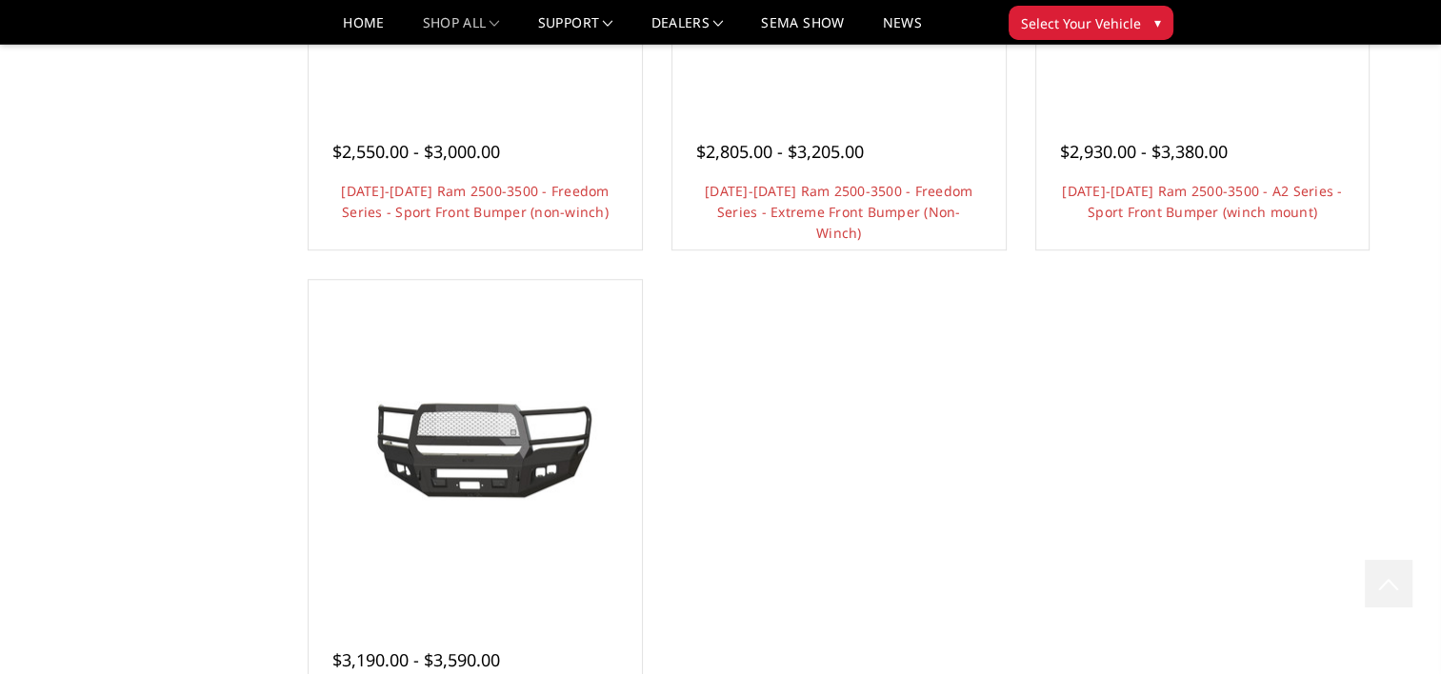
scroll to position [1619, 0]
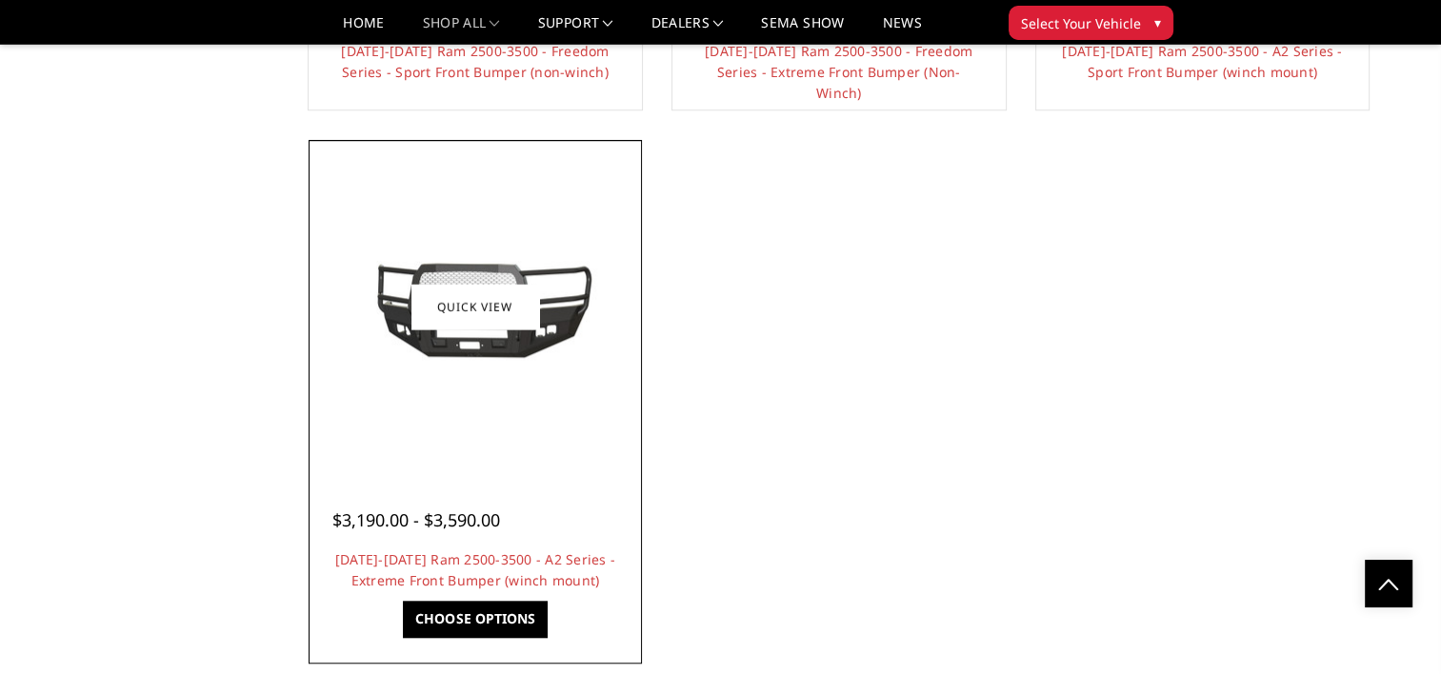
click at [471, 284] on img at bounding box center [475, 306] width 305 height 137
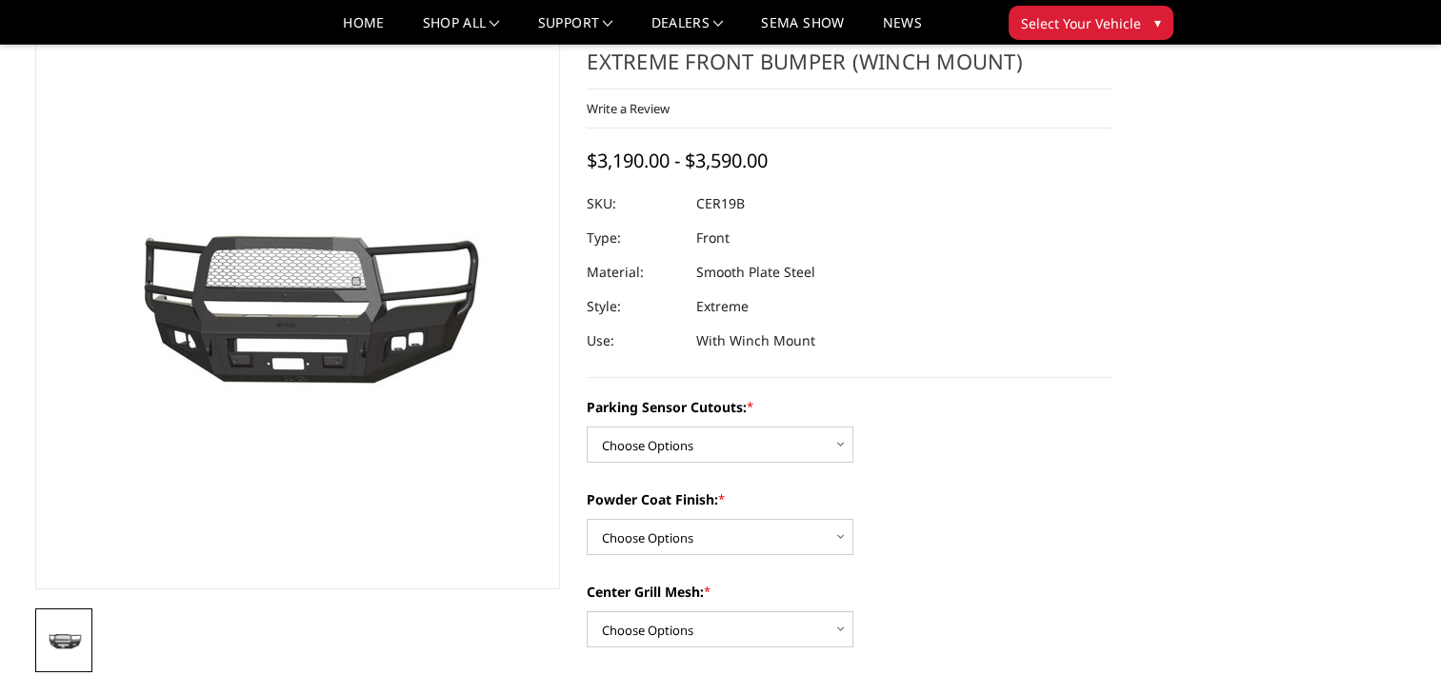
scroll to position [190, 0]
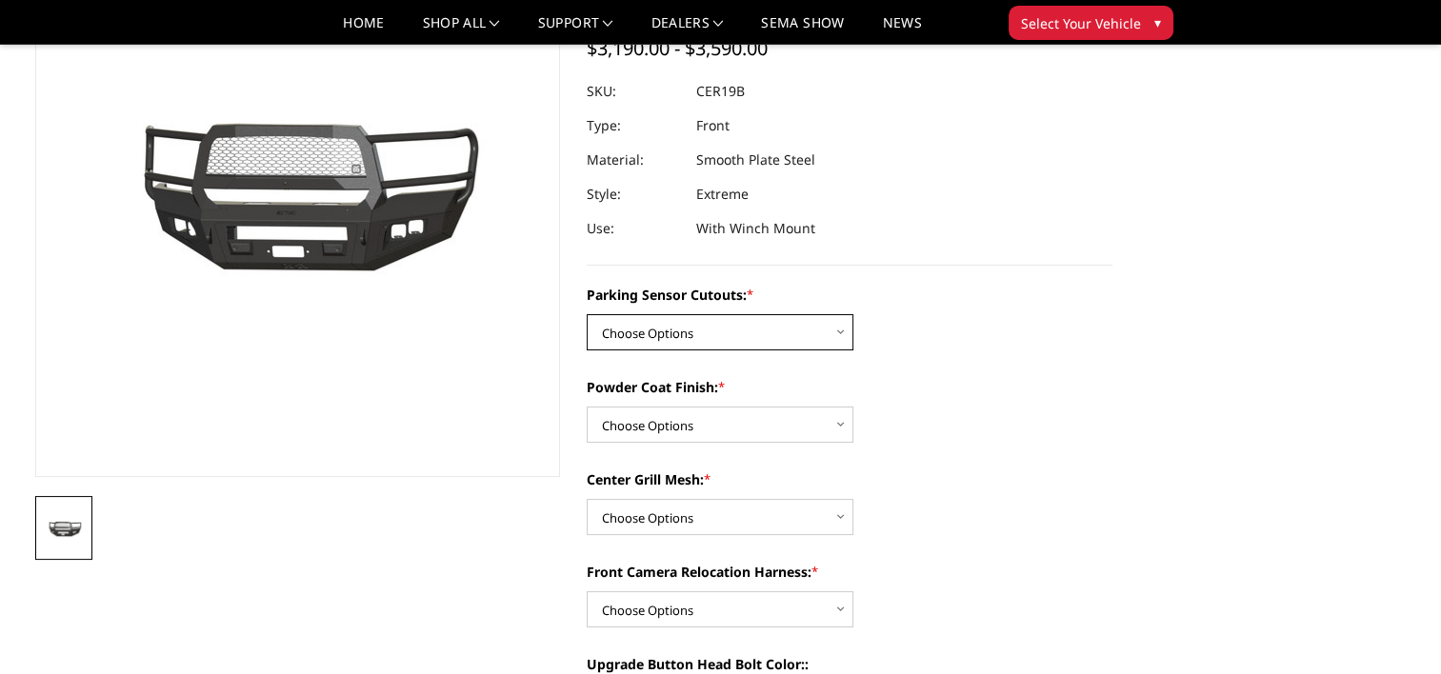
click at [716, 334] on select "Choose Options No - Without Parking Sensor Cutouts Yes - With Parking Sensor Cu…" at bounding box center [720, 332] width 267 height 36
select select "1879"
click at [587, 314] on select "Choose Options No - Without Parking Sensor Cutouts Yes - With Parking Sensor Cu…" at bounding box center [720, 332] width 267 height 36
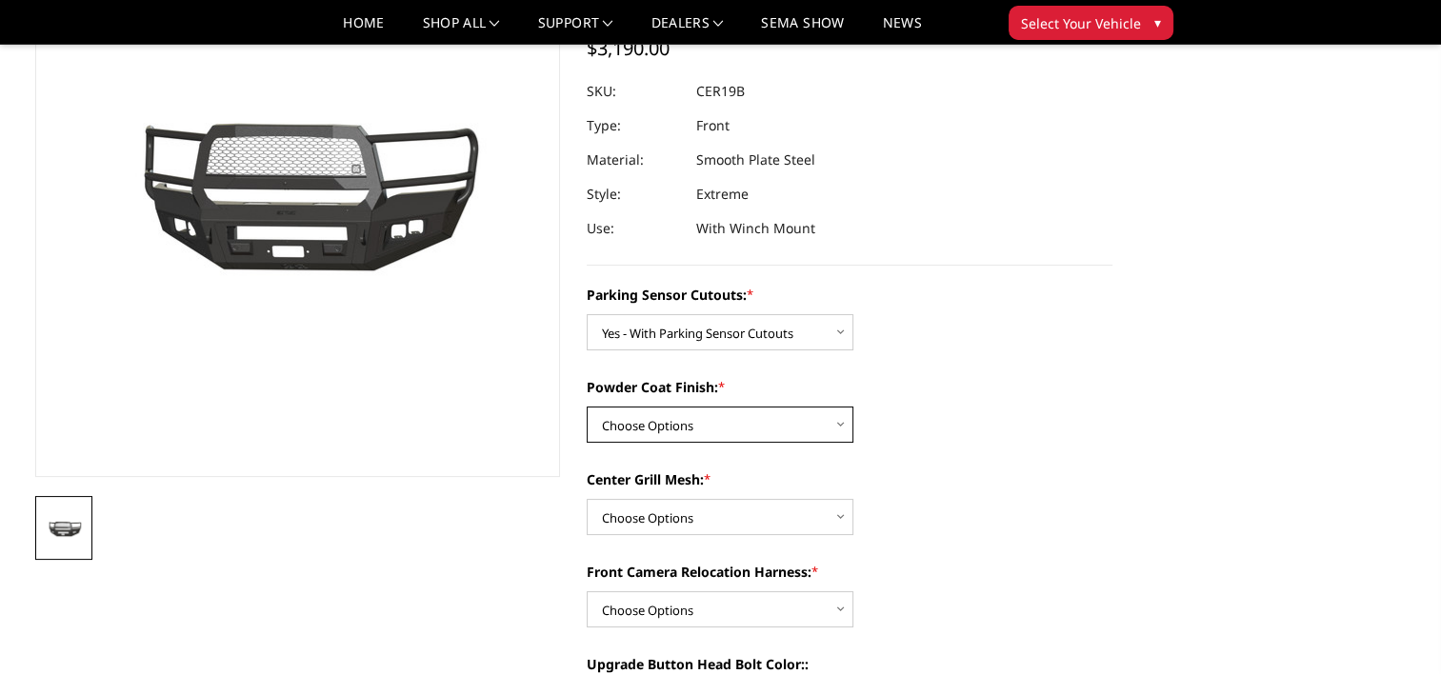
click at [768, 424] on select "Choose Options Bare Metal Textured Black Powder Coat" at bounding box center [720, 425] width 267 height 36
select select "1881"
click at [587, 407] on select "Choose Options Bare Metal Textured Black Powder Coat" at bounding box center [720, 425] width 267 height 36
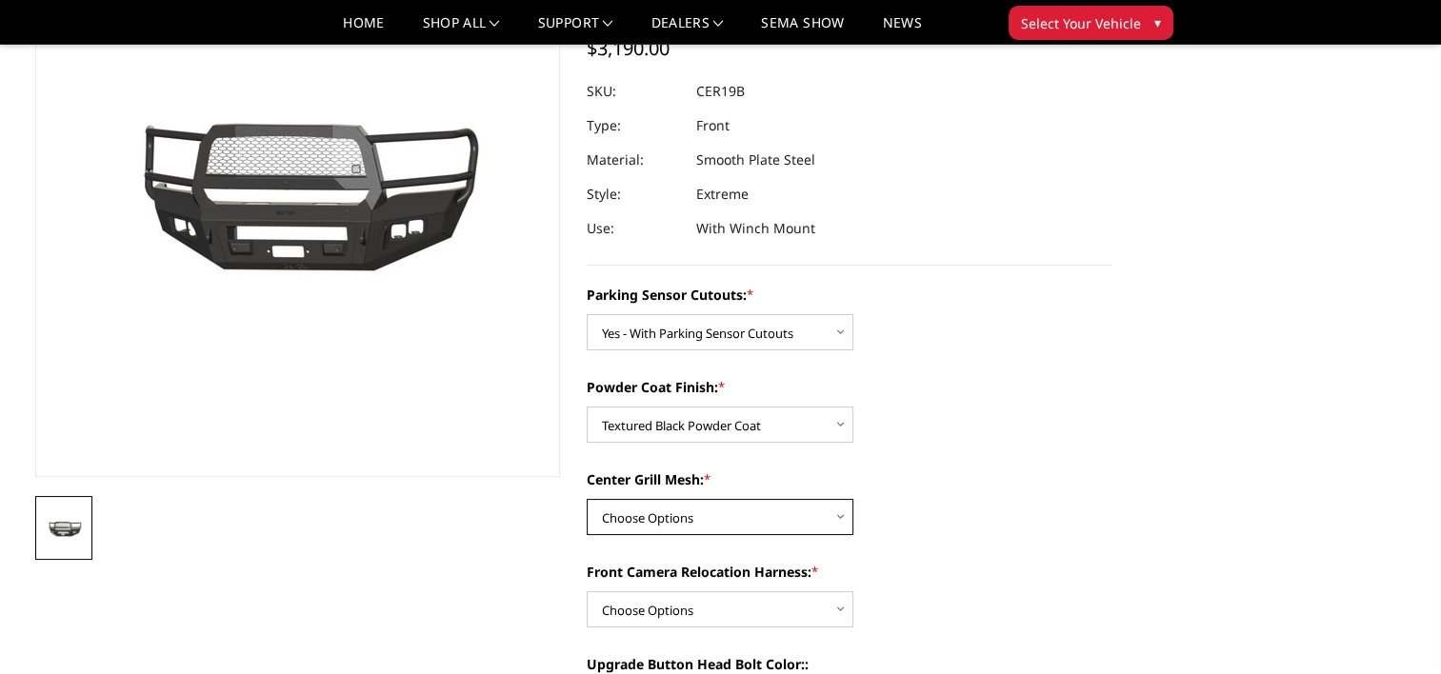
click at [743, 514] on select "Choose Options WITH Center Grill Mesh WITHOUT Center Grill Mesh" at bounding box center [720, 517] width 267 height 36
select select "1882"
click at [587, 499] on select "Choose Options WITH Center Grill Mesh WITHOUT Center Grill Mesh" at bounding box center [720, 517] width 267 height 36
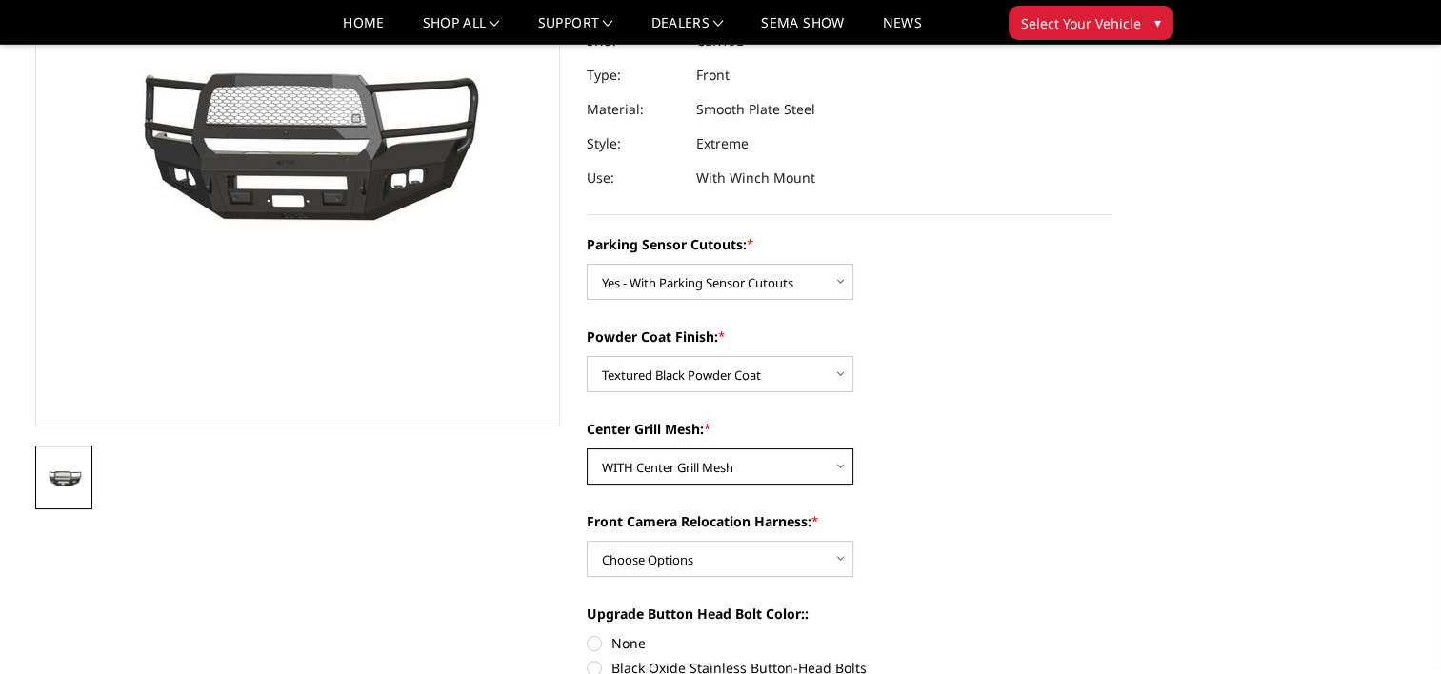
scroll to position [286, 0]
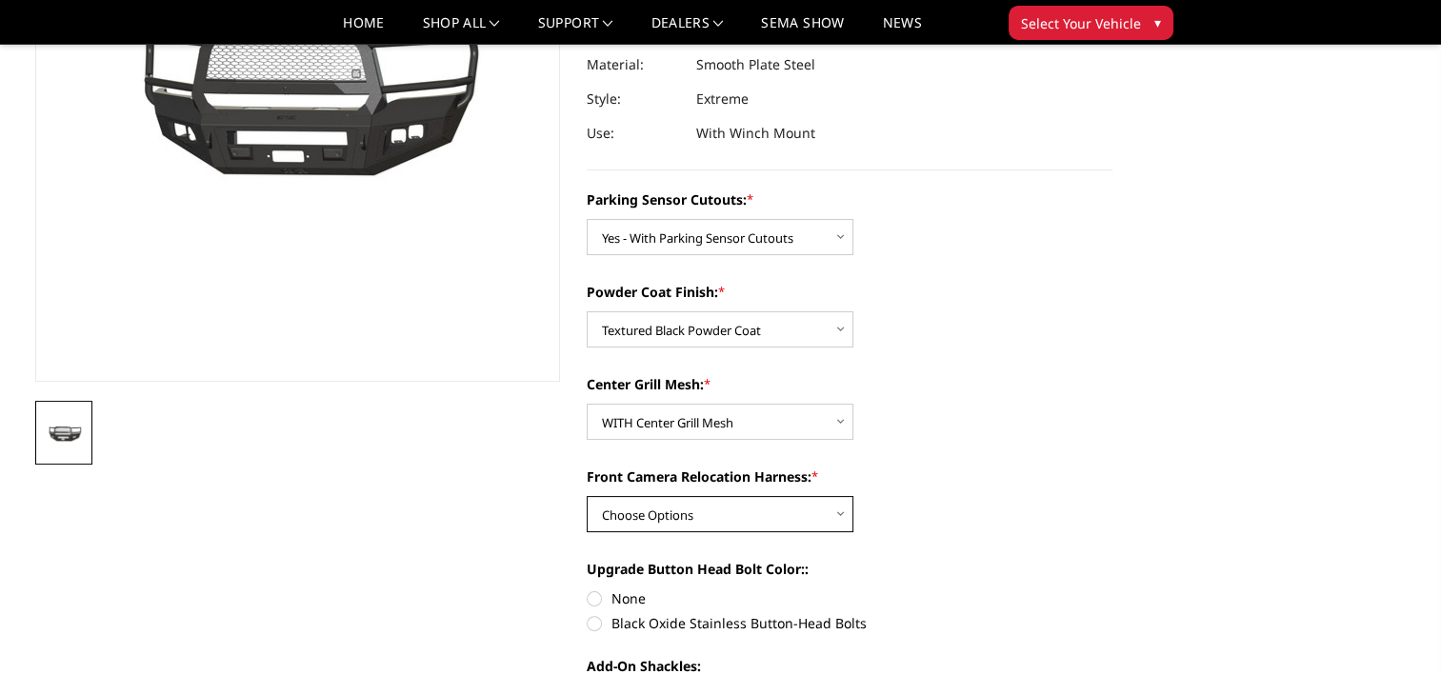
click at [827, 513] on select "Choose Options WITH Front Camera Relocation Harness WITHOUT Front Camera Reloca…" at bounding box center [720, 514] width 267 height 36
select select "1884"
click at [587, 496] on select "Choose Options WITH Front Camera Relocation Harness WITHOUT Front Camera Reloca…" at bounding box center [720, 514] width 267 height 36
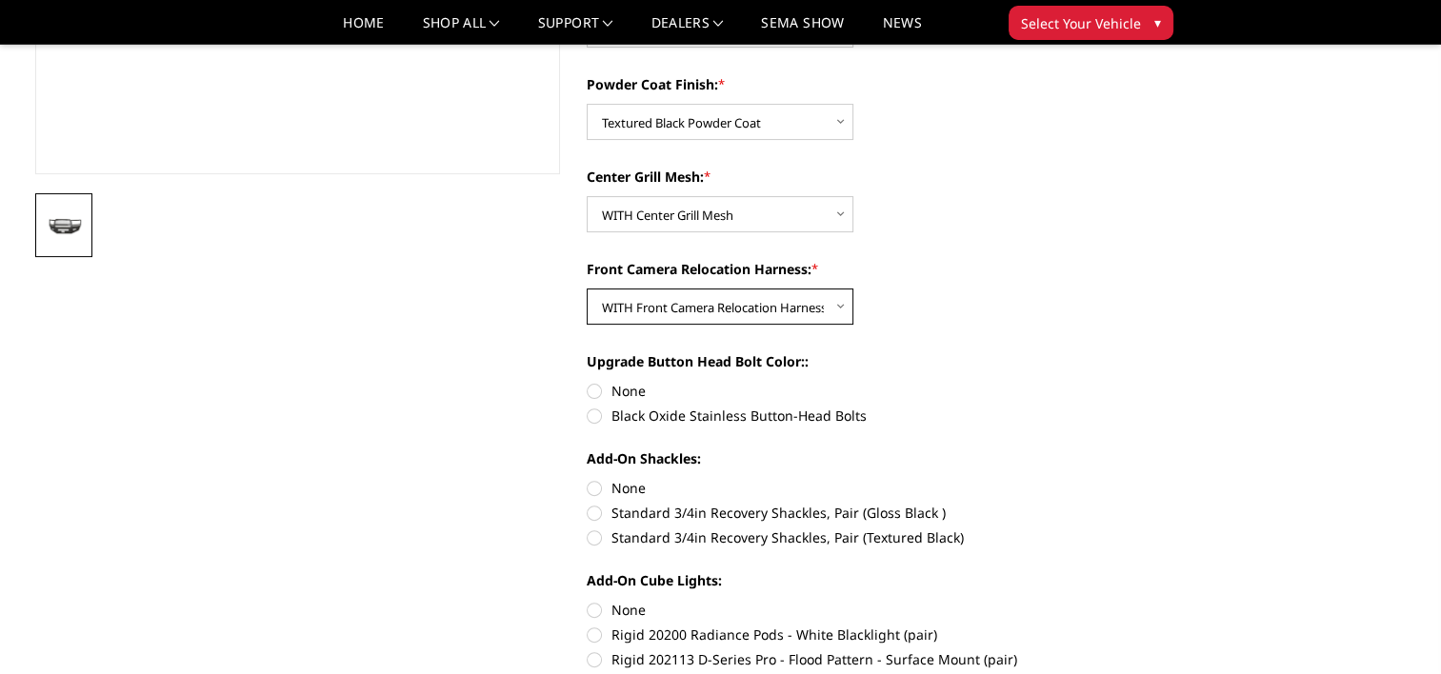
scroll to position [381, 0]
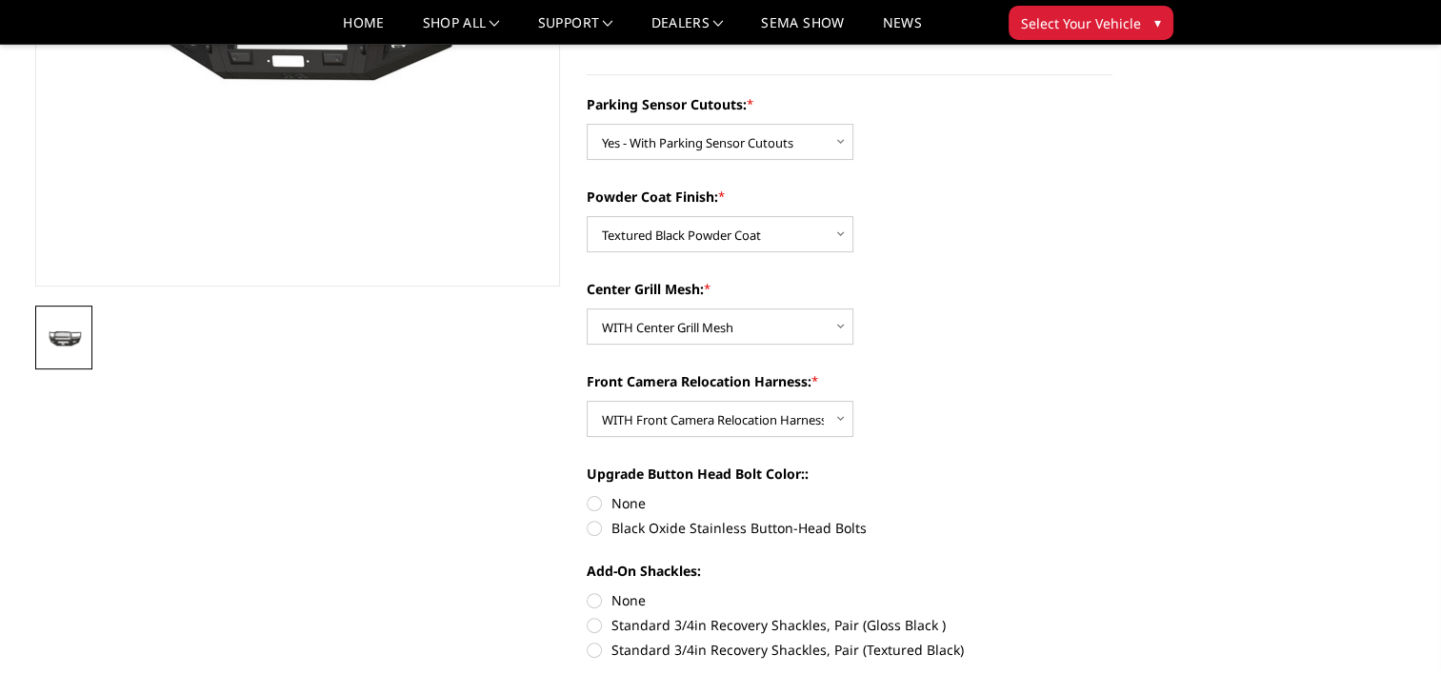
click at [591, 506] on label "None" at bounding box center [850, 503] width 526 height 20
click at [588, 494] on input "None" at bounding box center [587, 493] width 1 height 1
radio input "true"
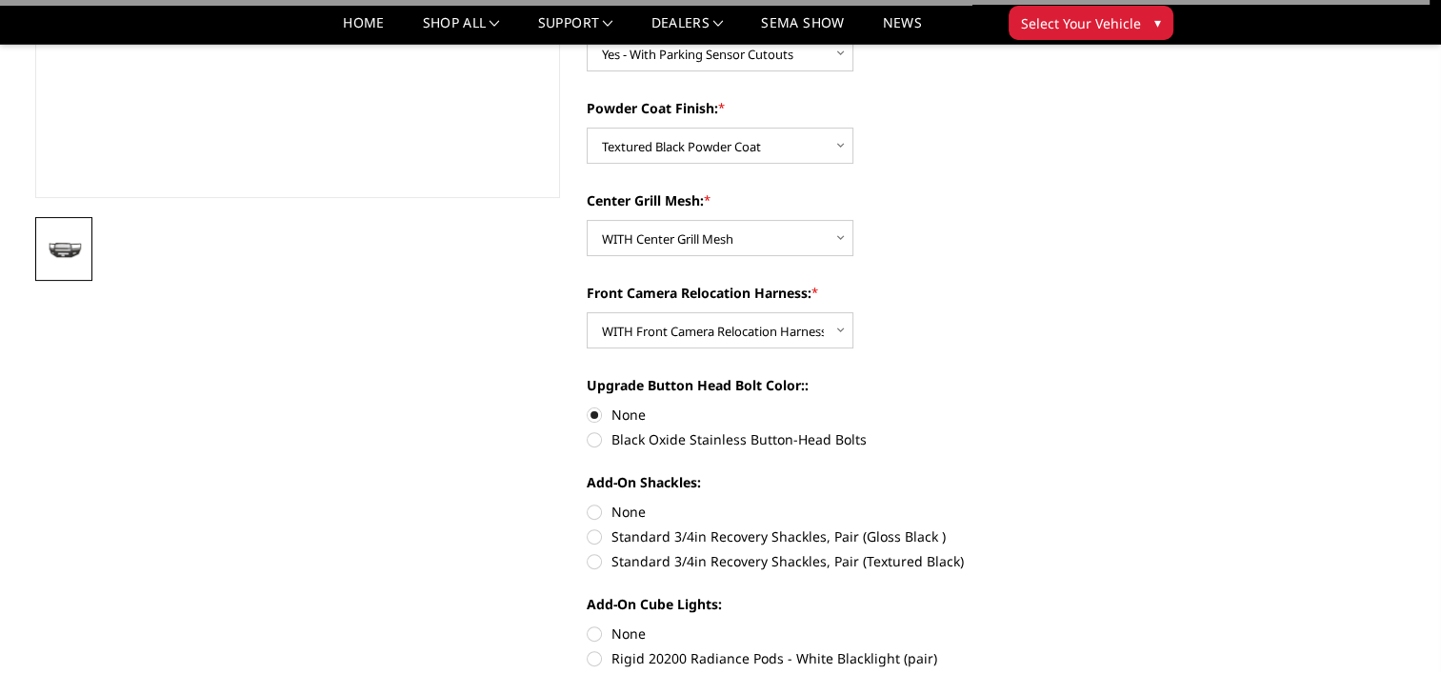
scroll to position [571, 0]
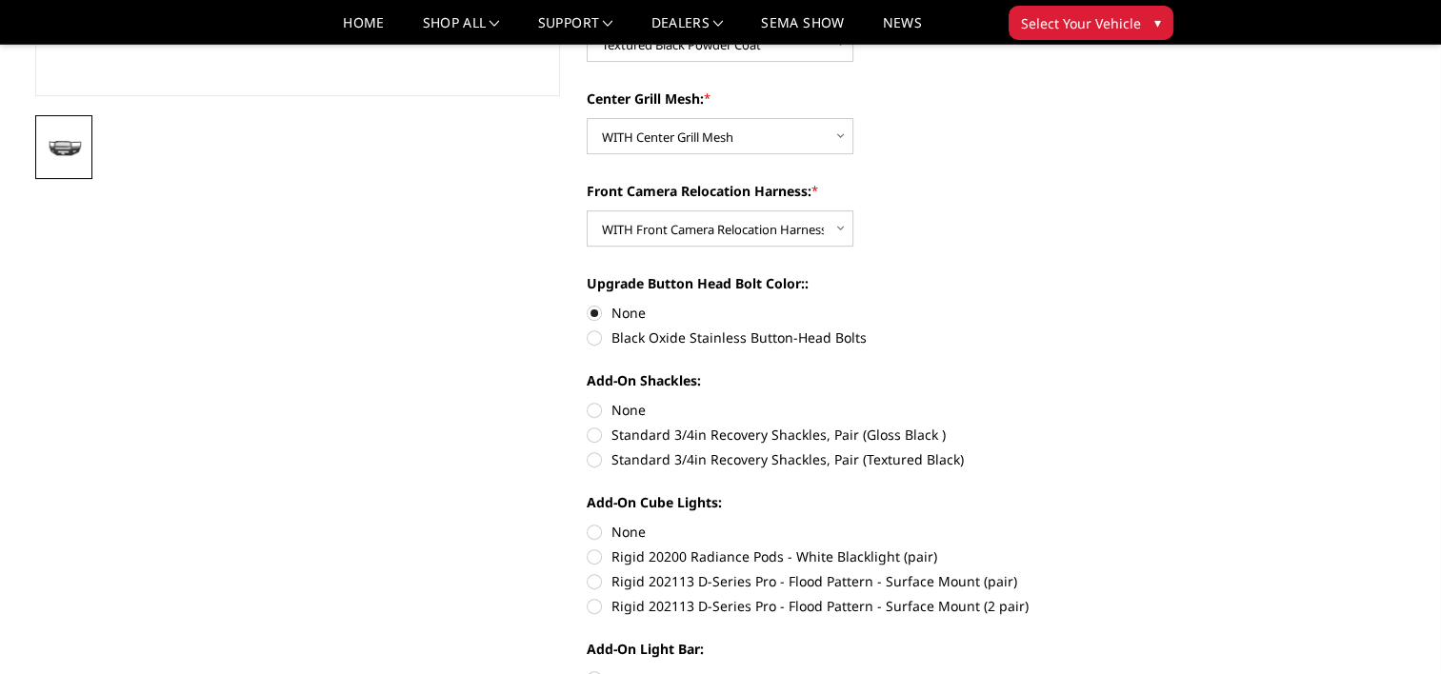
click at [602, 411] on label "None" at bounding box center [850, 410] width 526 height 20
click at [588, 401] on input "None" at bounding box center [587, 400] width 1 height 1
radio input "true"
click at [599, 527] on label "None" at bounding box center [850, 532] width 526 height 20
click at [588, 523] on input "None" at bounding box center [587, 522] width 1 height 1
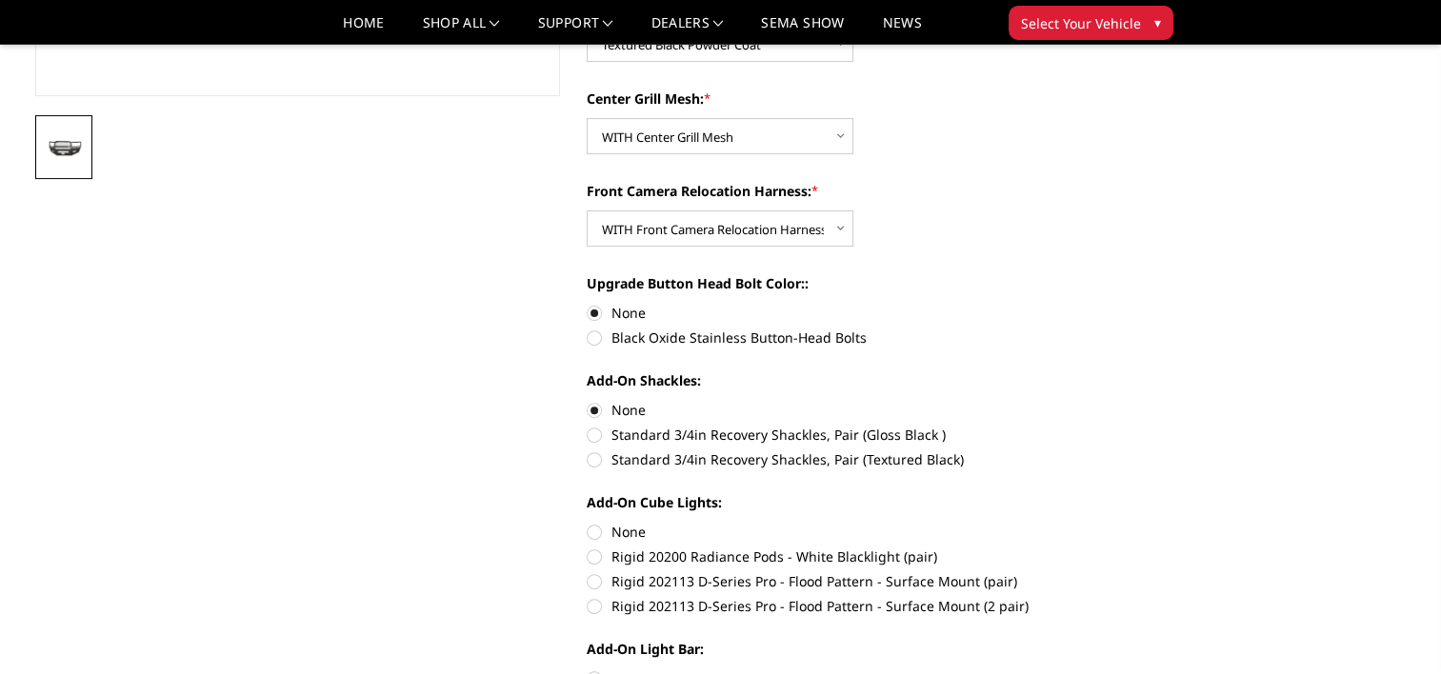
radio input "true"
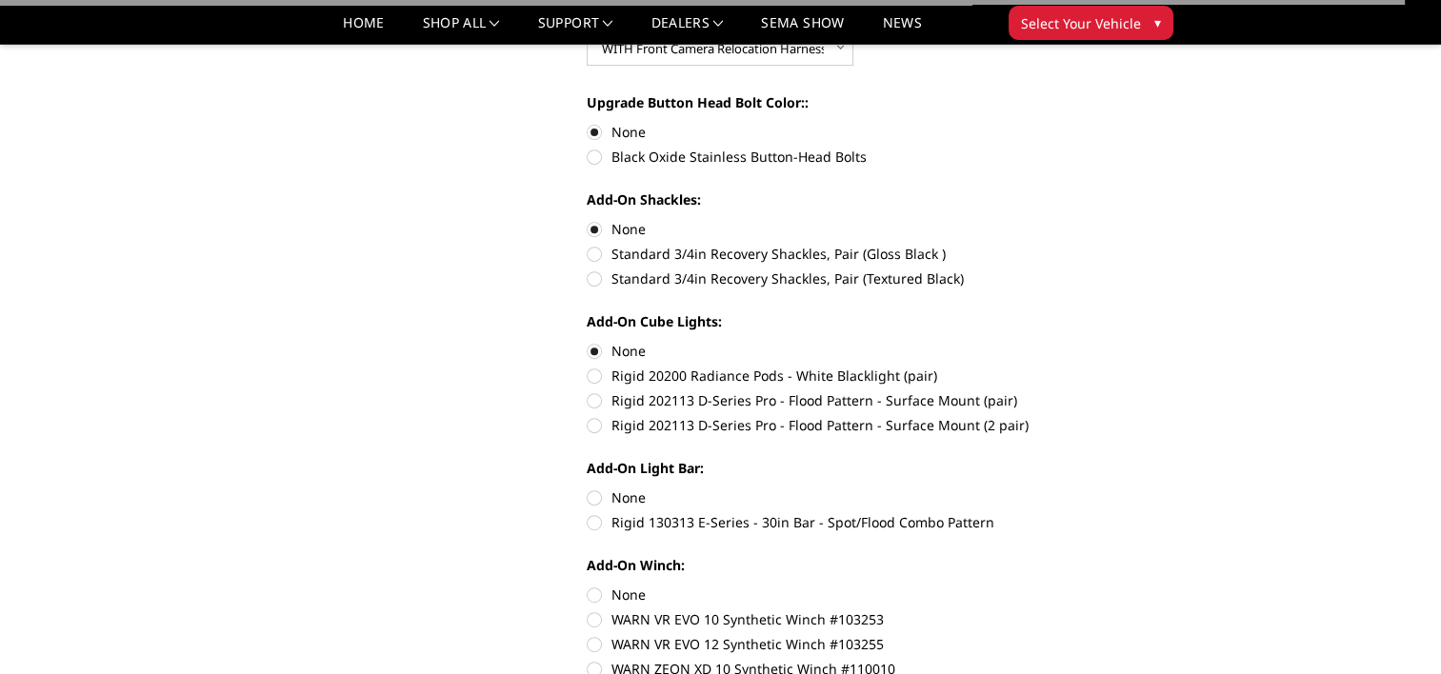
scroll to position [762, 0]
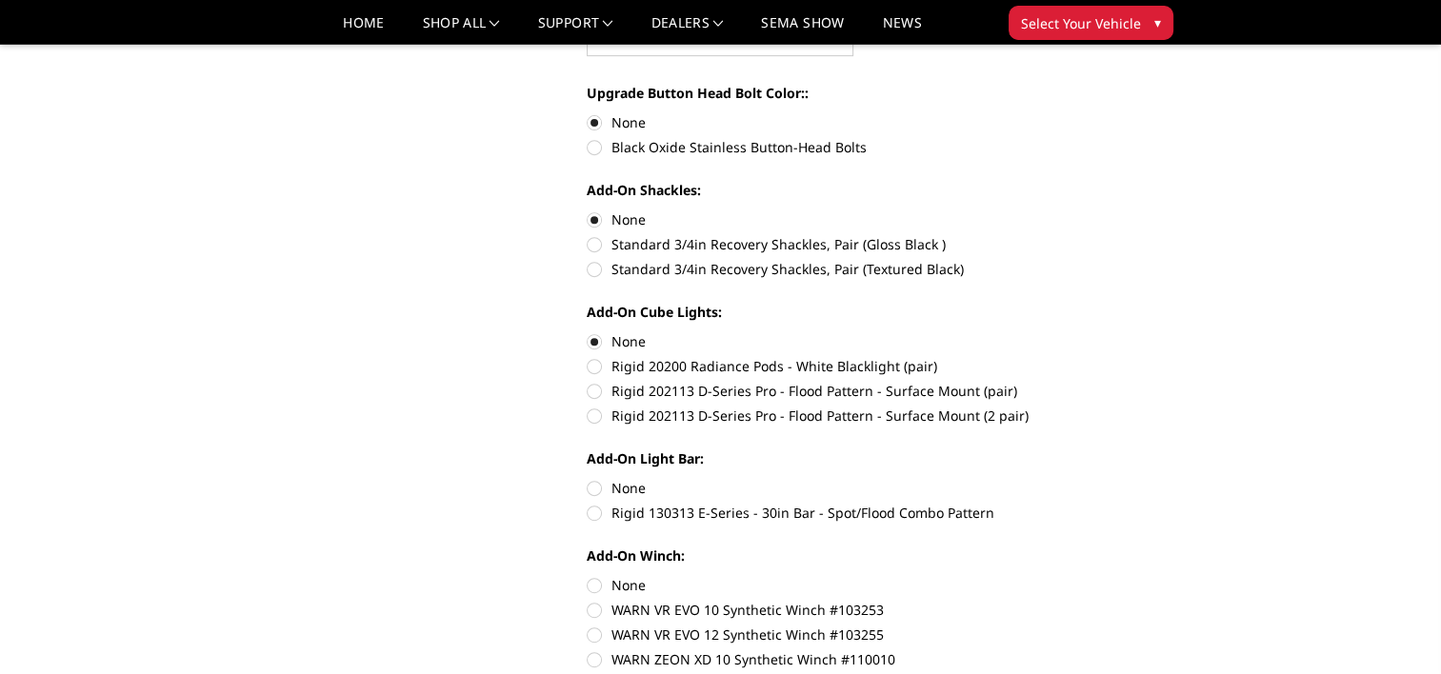
click at [595, 494] on label "None" at bounding box center [850, 488] width 526 height 20
click at [588, 479] on input "None" at bounding box center [587, 478] width 1 height 1
radio input "true"
click at [591, 587] on label "None" at bounding box center [850, 585] width 526 height 20
click at [588, 576] on input "None" at bounding box center [587, 575] width 1 height 1
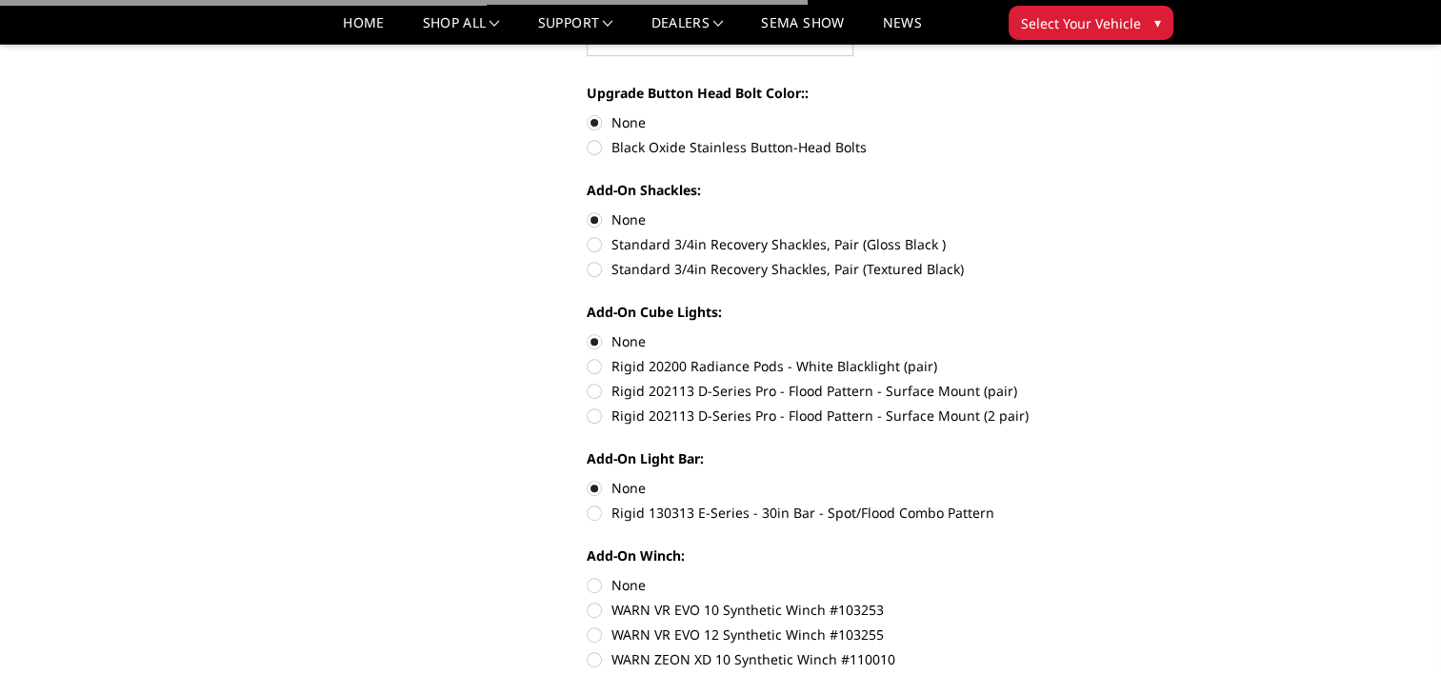
radio input "true"
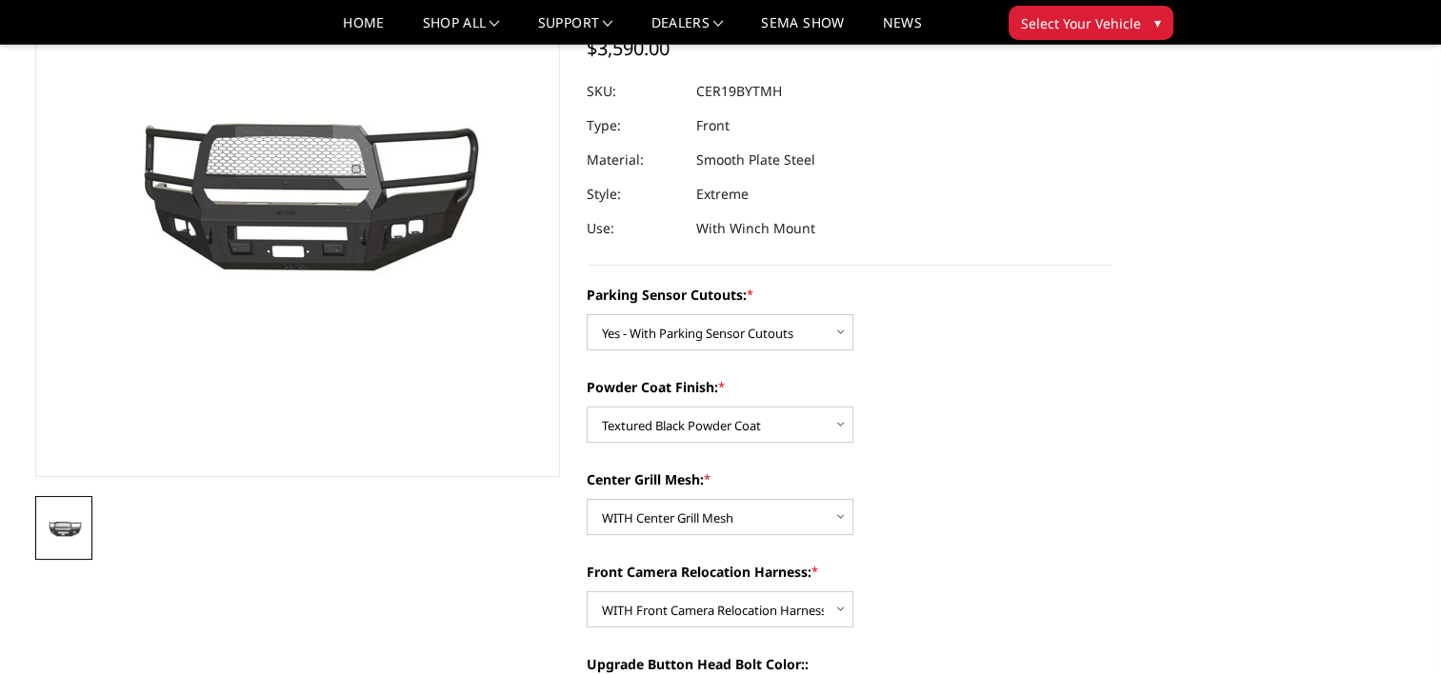
scroll to position [0, 0]
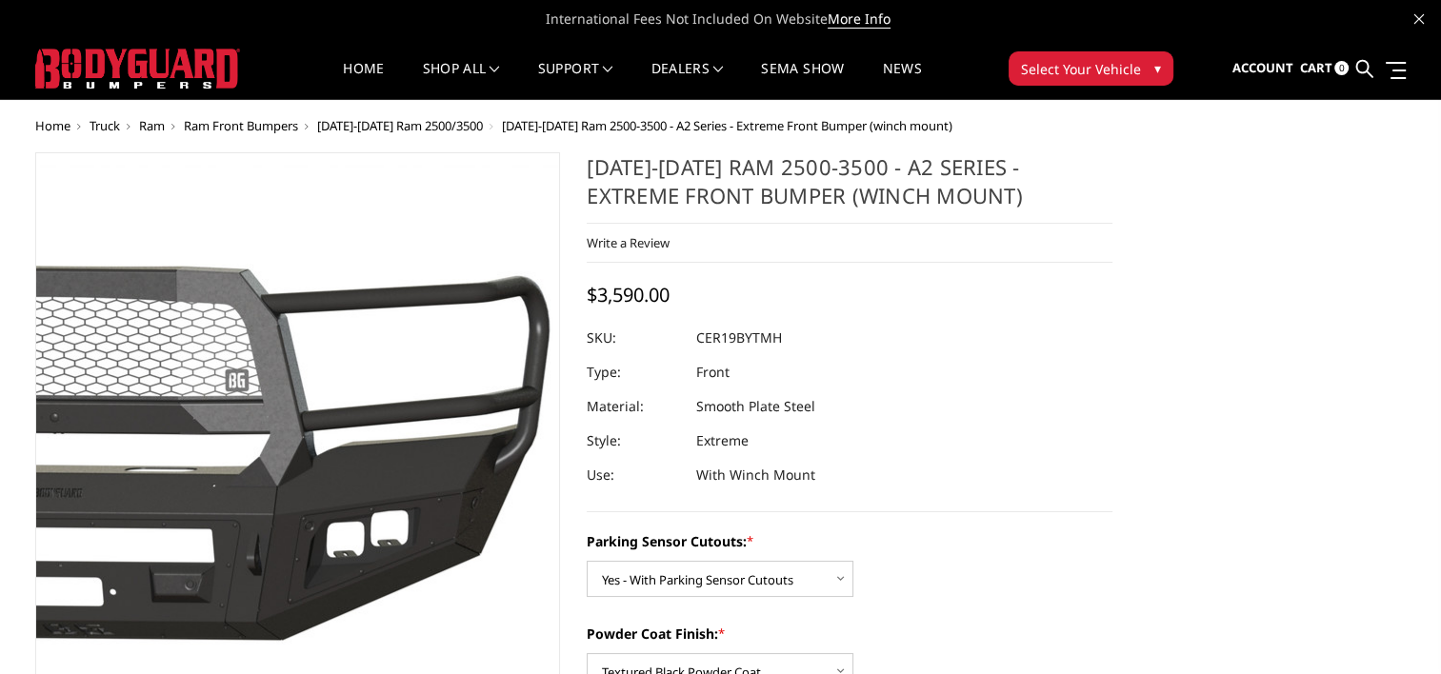
click at [459, 419] on img at bounding box center [85, 438] width 1219 height 547
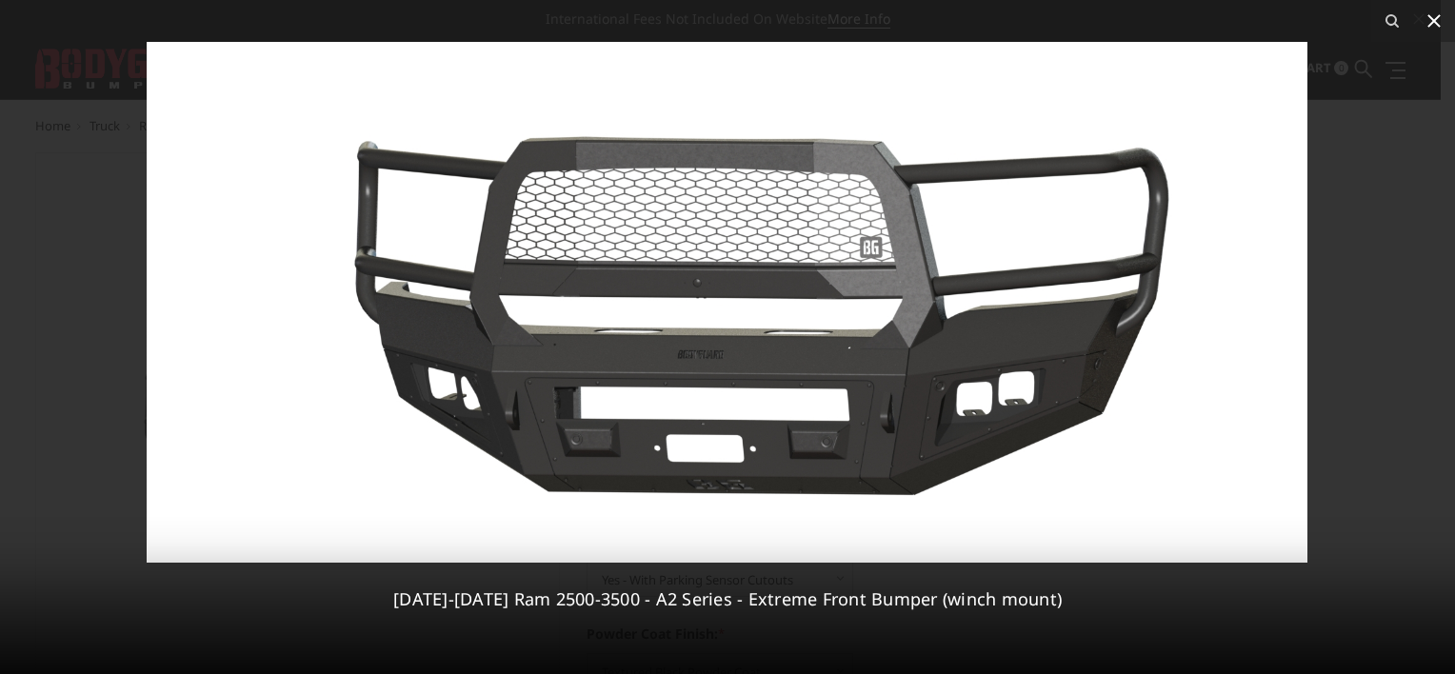
click at [1440, 24] on icon at bounding box center [1434, 21] width 23 height 23
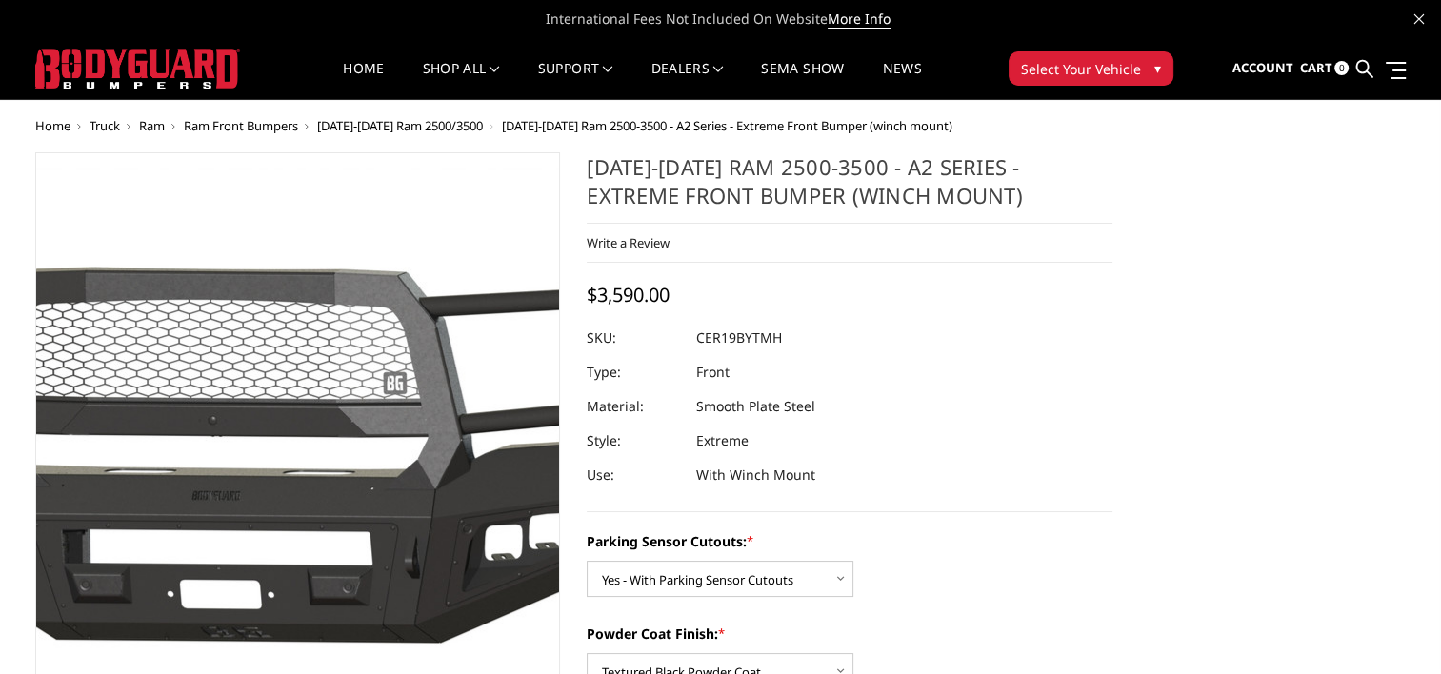
click at [339, 471] on img at bounding box center [243, 441] width 1219 height 547
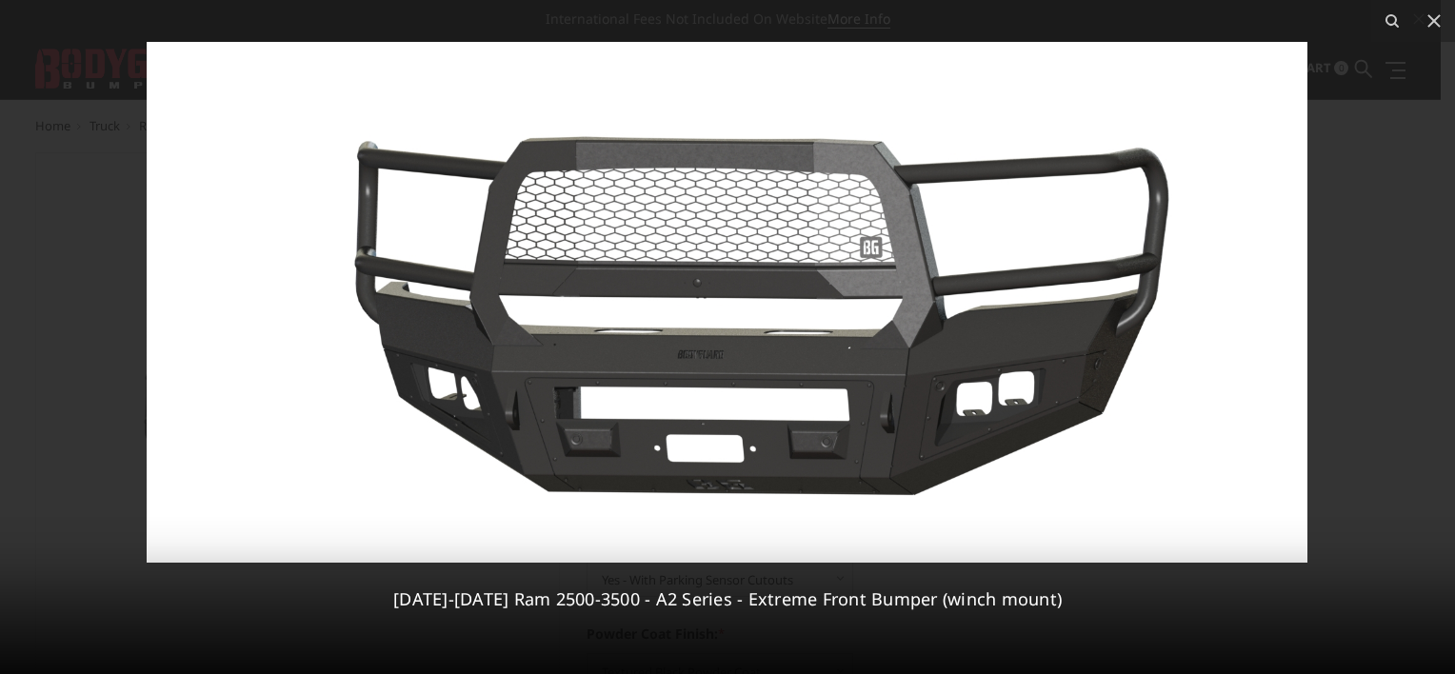
click at [1371, 140] on div at bounding box center [727, 337] width 1455 height 674
